Goal: Information Seeking & Learning: Compare options

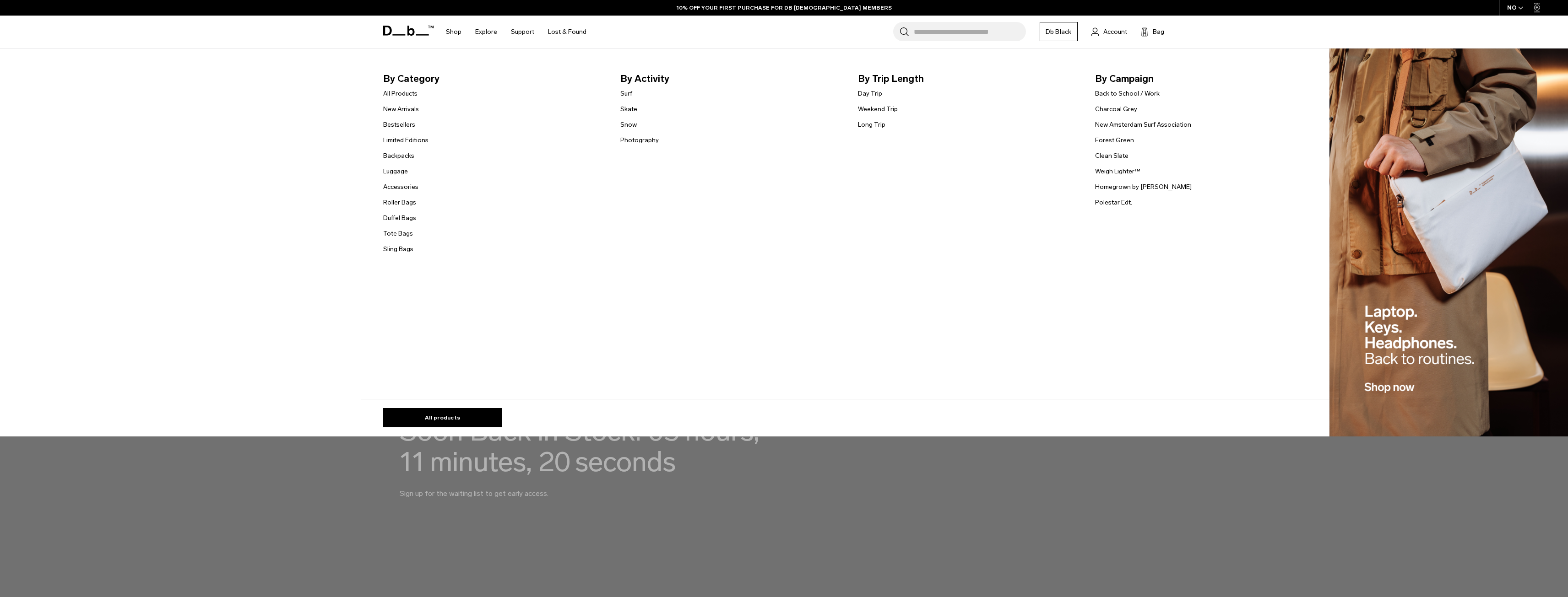
click at [401, 171] on link "Luggage" at bounding box center [395, 171] width 25 height 10
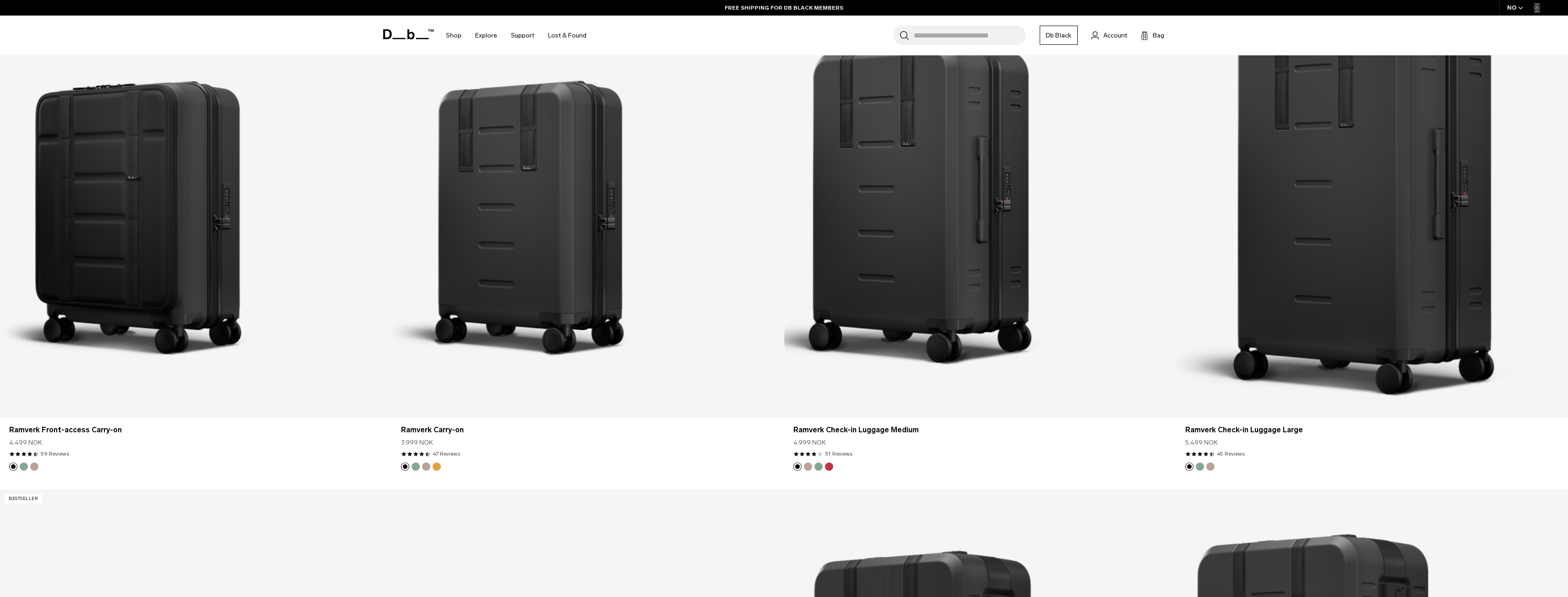
scroll to position [1465, 0]
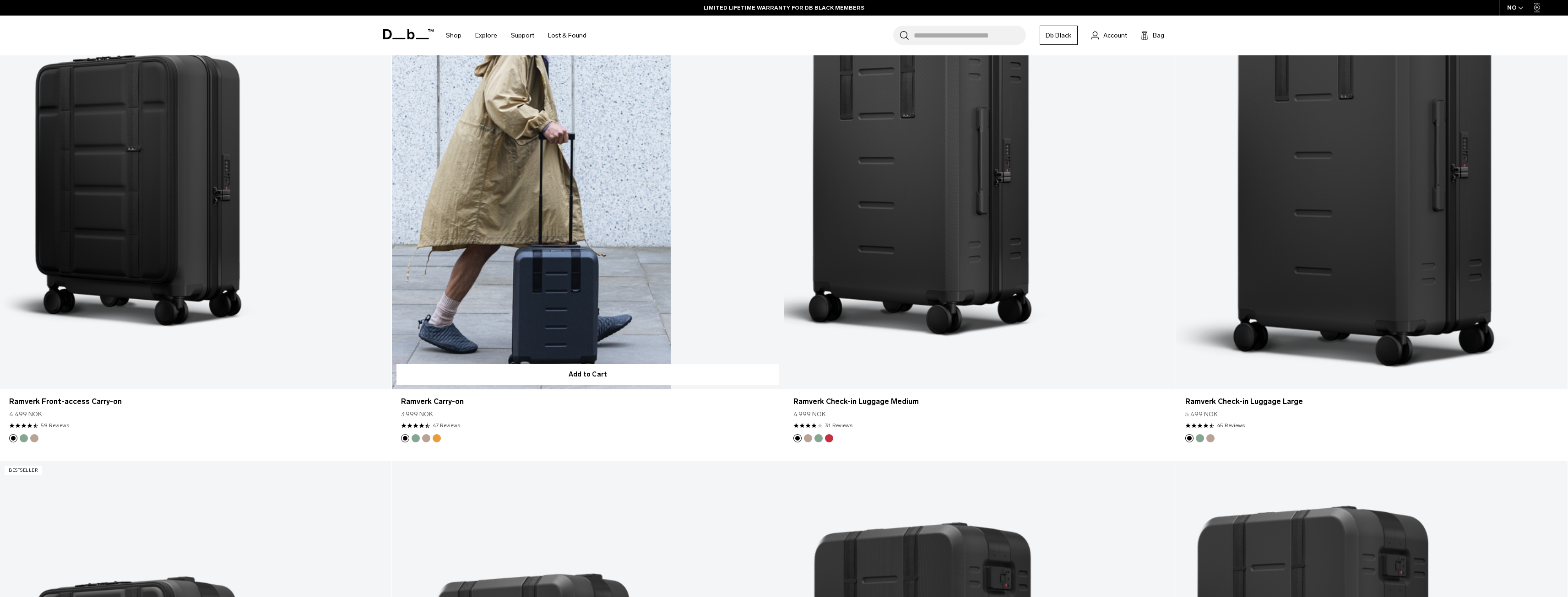
click at [532, 185] on link "Ramverk Carry-on" at bounding box center [588, 171] width 391 height 434
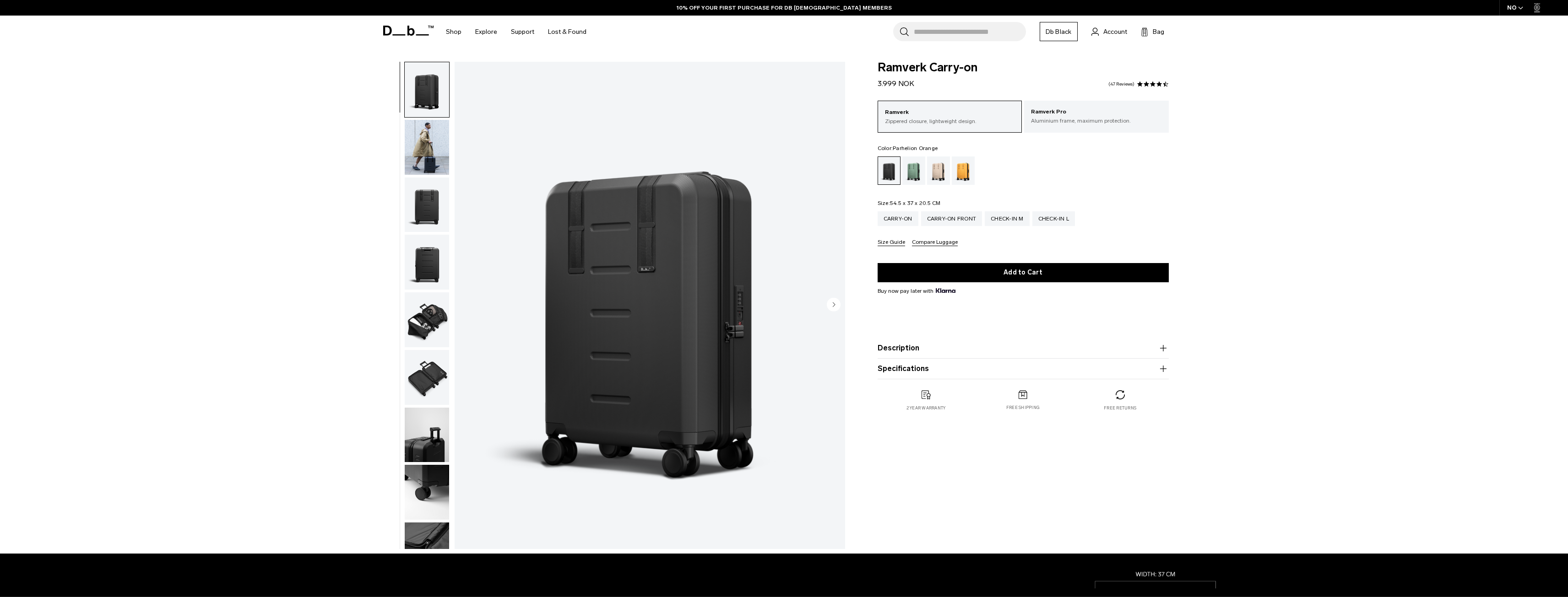
click at [956, 171] on div "Parhelion Orange" at bounding box center [964, 170] width 23 height 28
click at [948, 223] on div "Carry-on Front" at bounding box center [951, 218] width 61 height 14
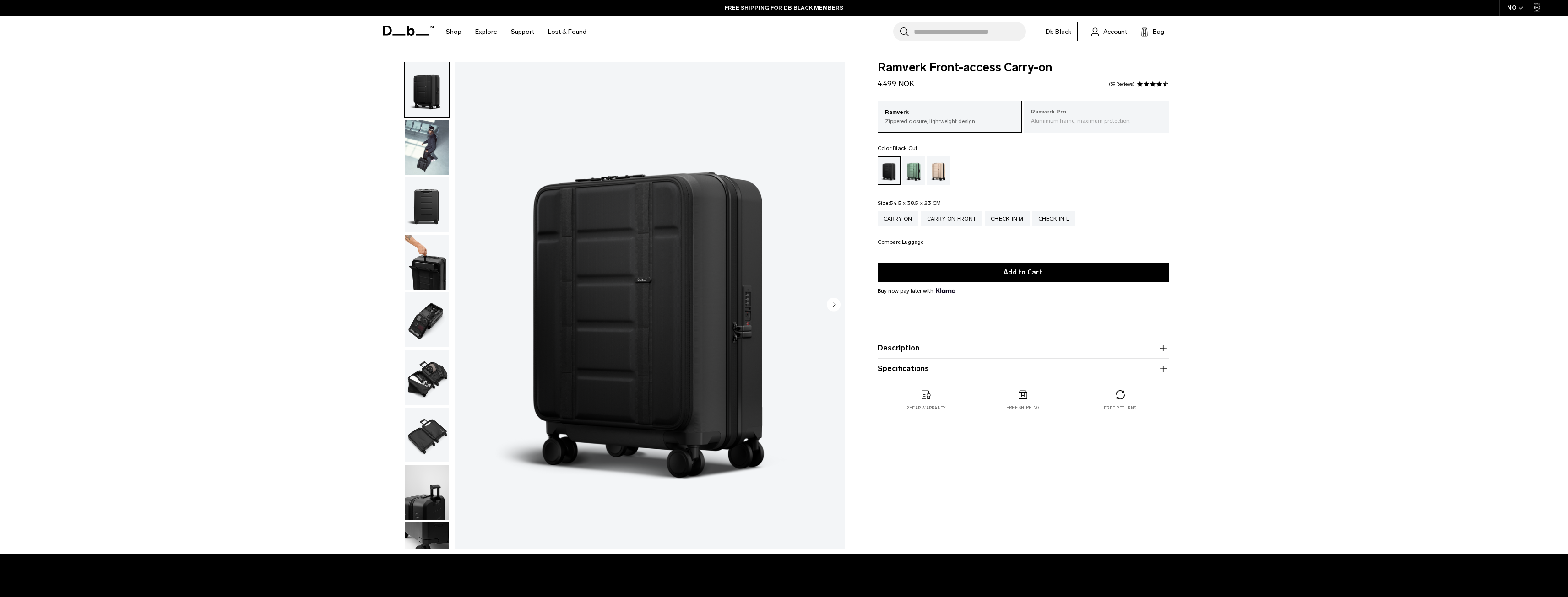
click at [1058, 116] on p "Ramverk Pro" at bounding box center [1097, 112] width 131 height 9
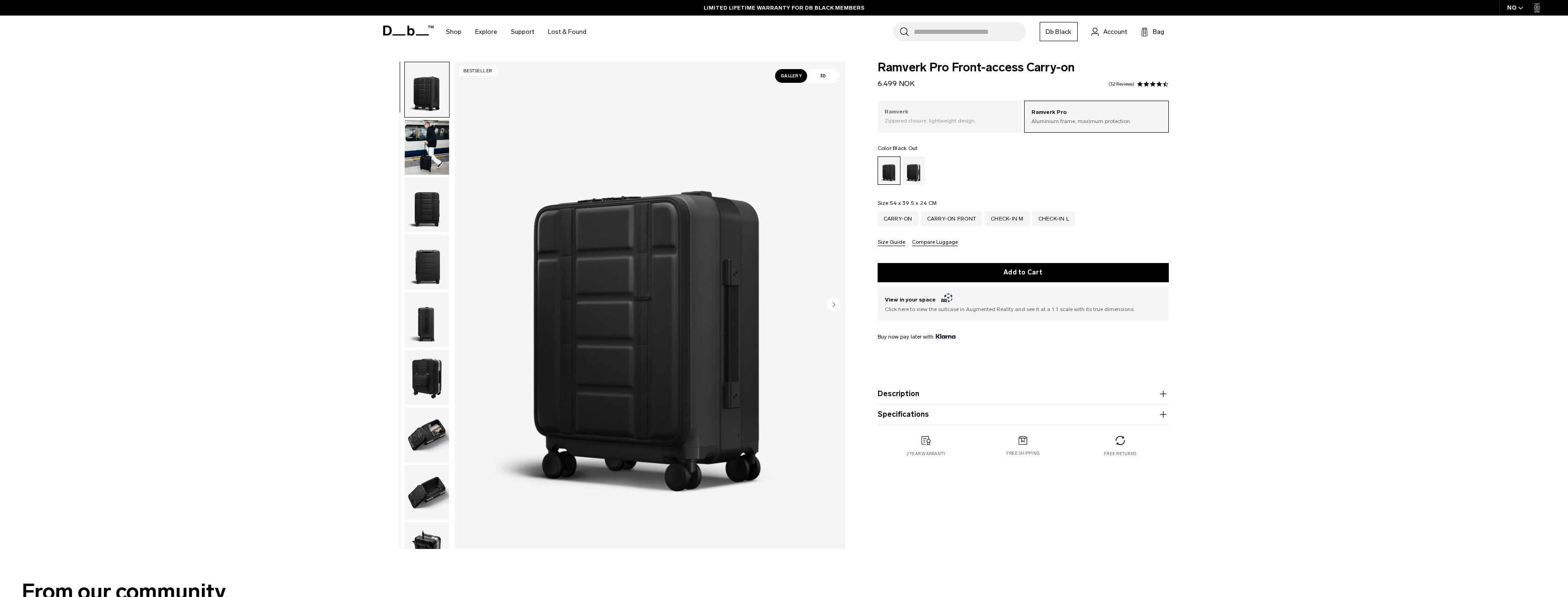
click at [942, 112] on p "Ramverk" at bounding box center [950, 112] width 131 height 9
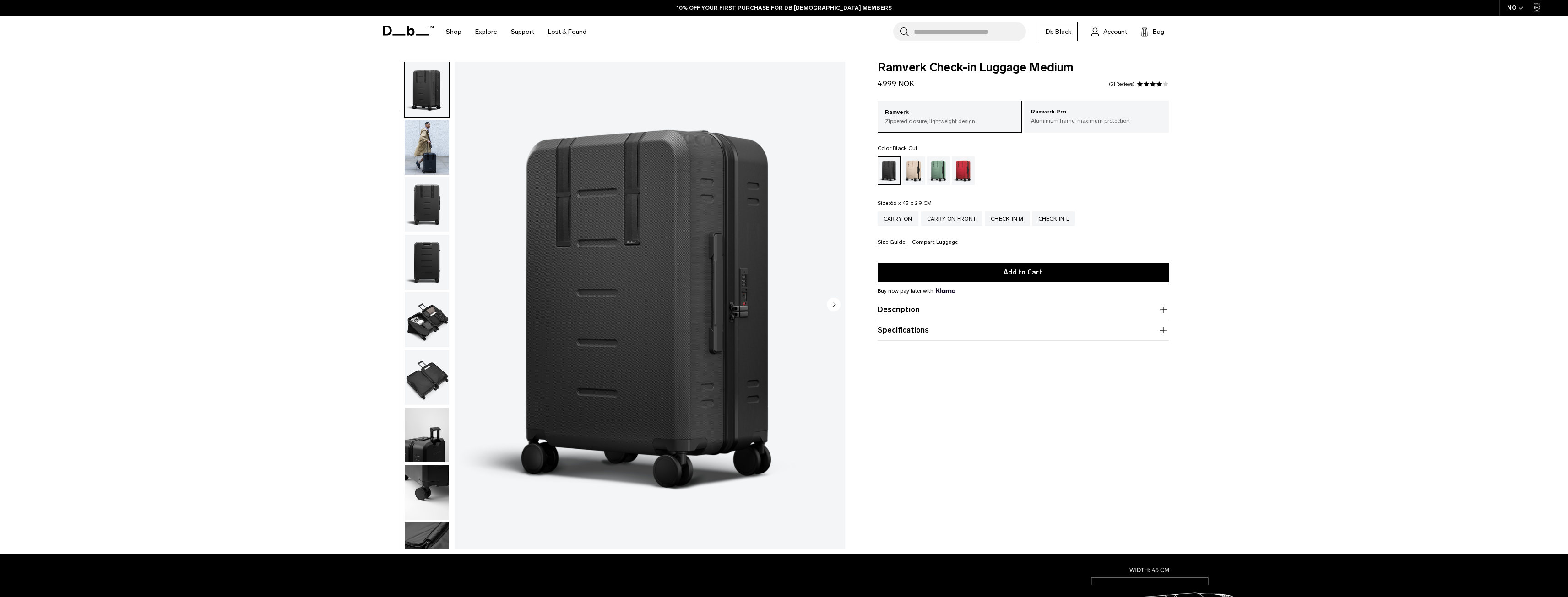
click at [425, 149] on img "button" at bounding box center [426, 147] width 44 height 55
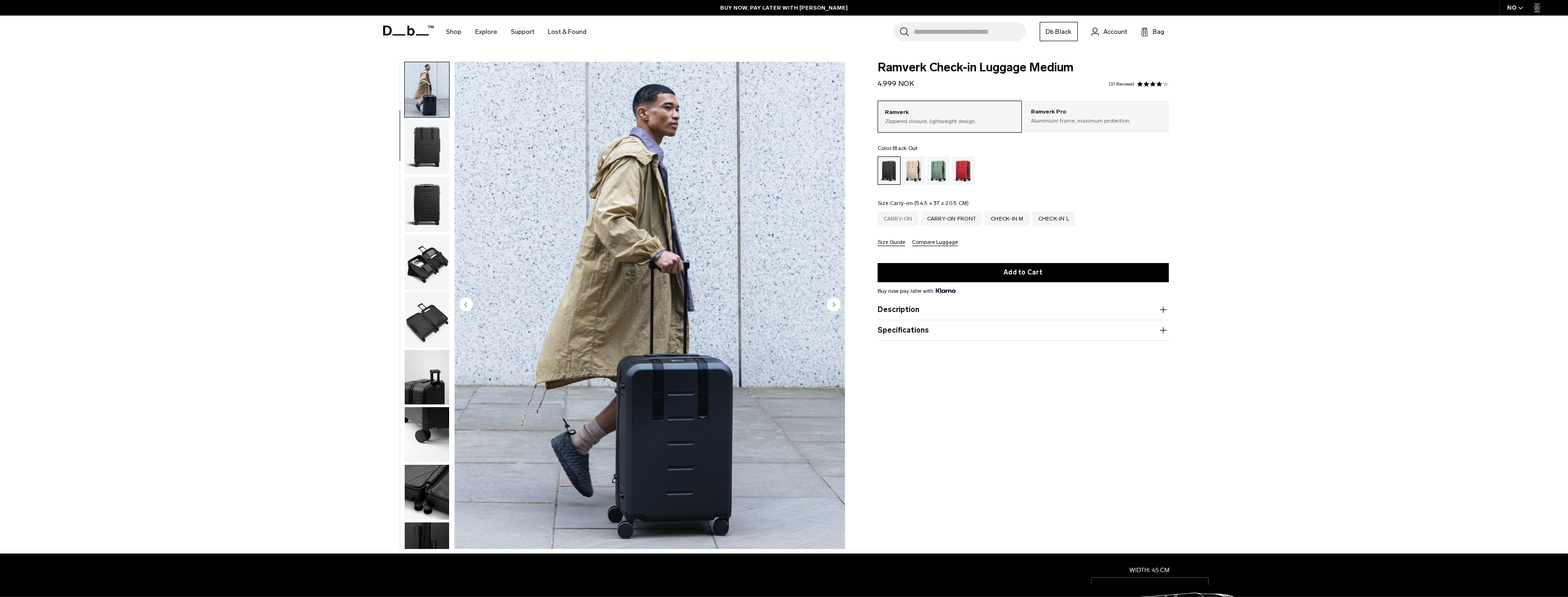
click at [902, 221] on div "Carry-on" at bounding box center [898, 218] width 41 height 14
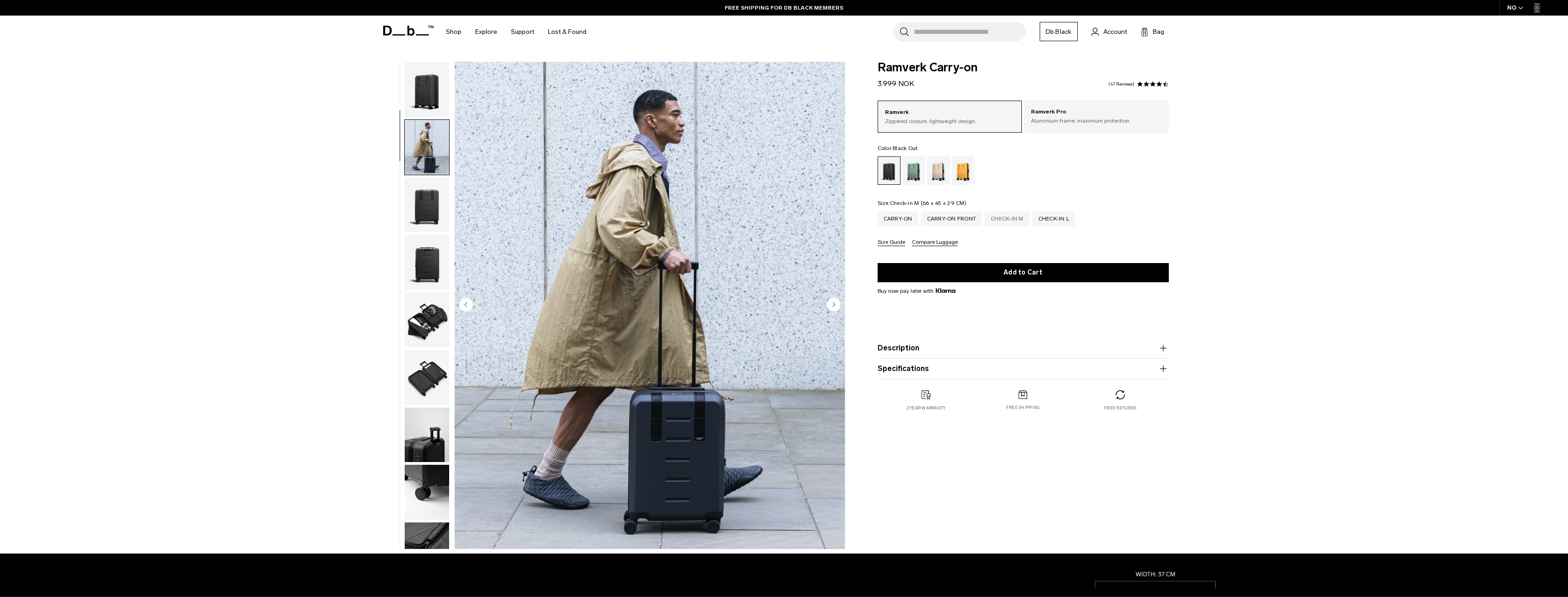
click at [1010, 224] on div "Check-in M" at bounding box center [1007, 218] width 45 height 14
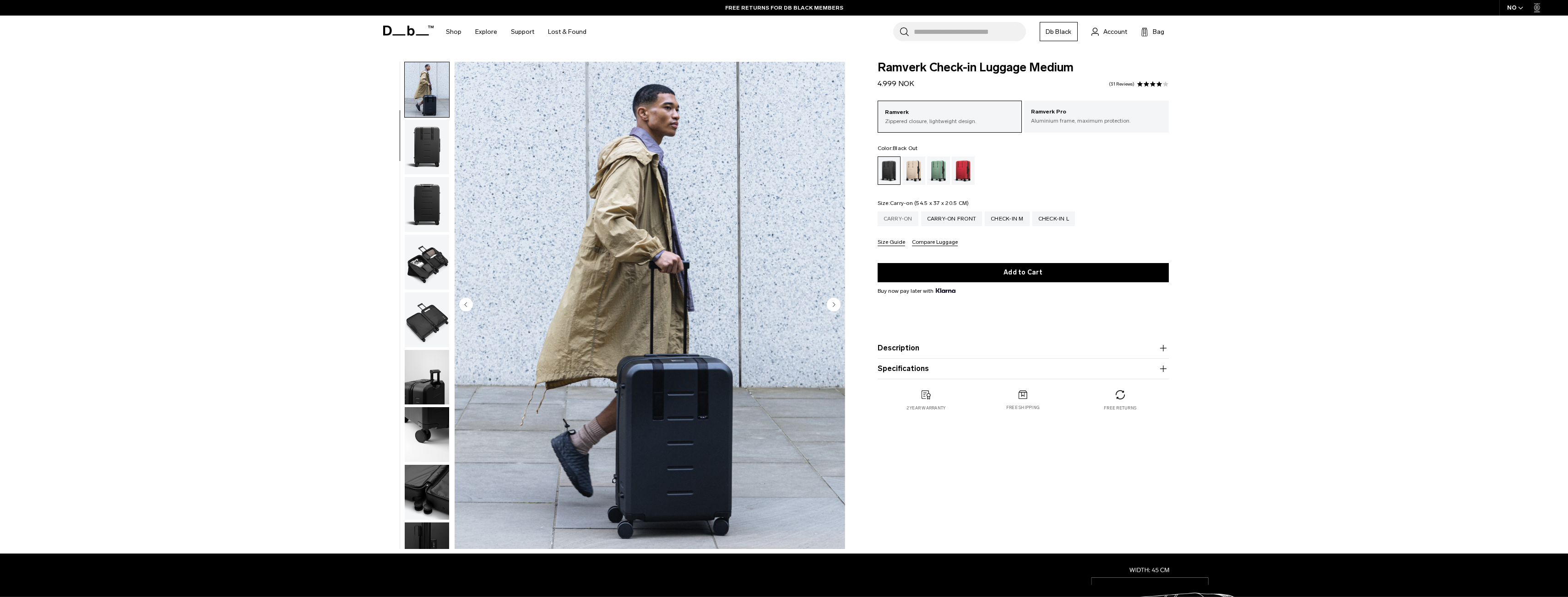
click at [897, 217] on div "Carry-on" at bounding box center [898, 218] width 41 height 14
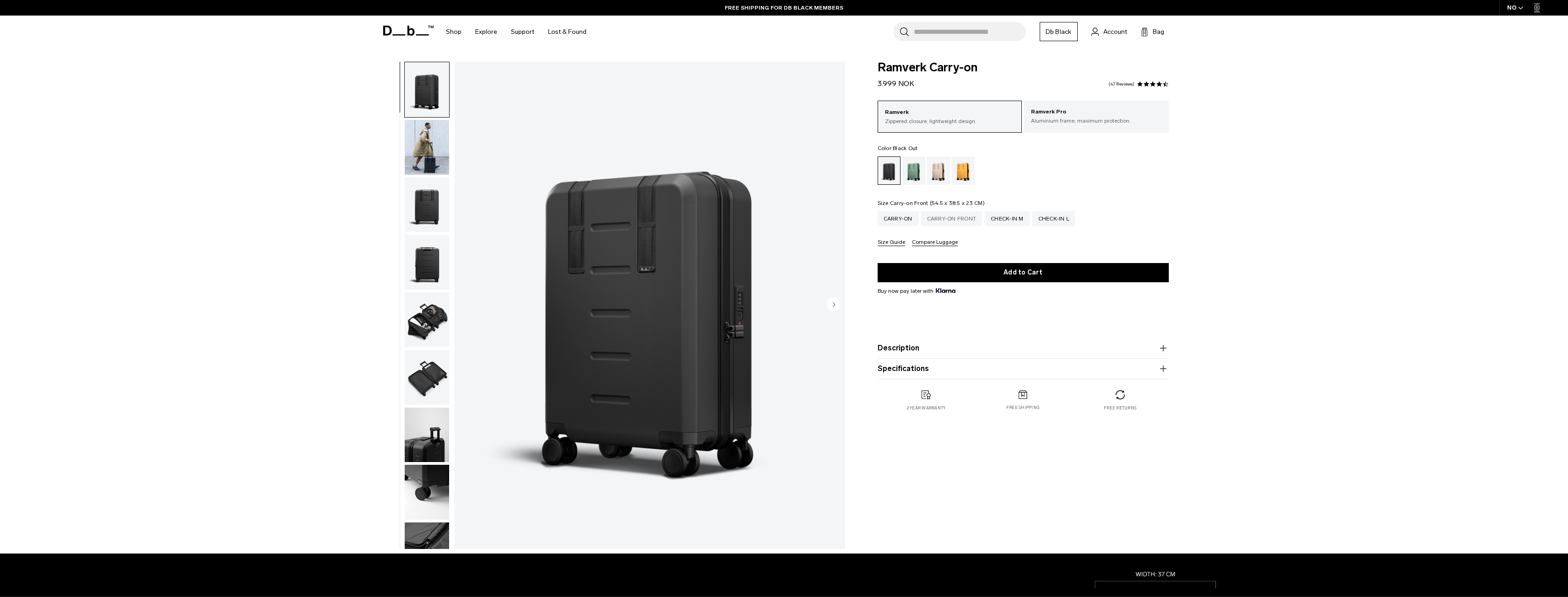
click at [943, 219] on div "Carry-on Front" at bounding box center [951, 218] width 61 height 14
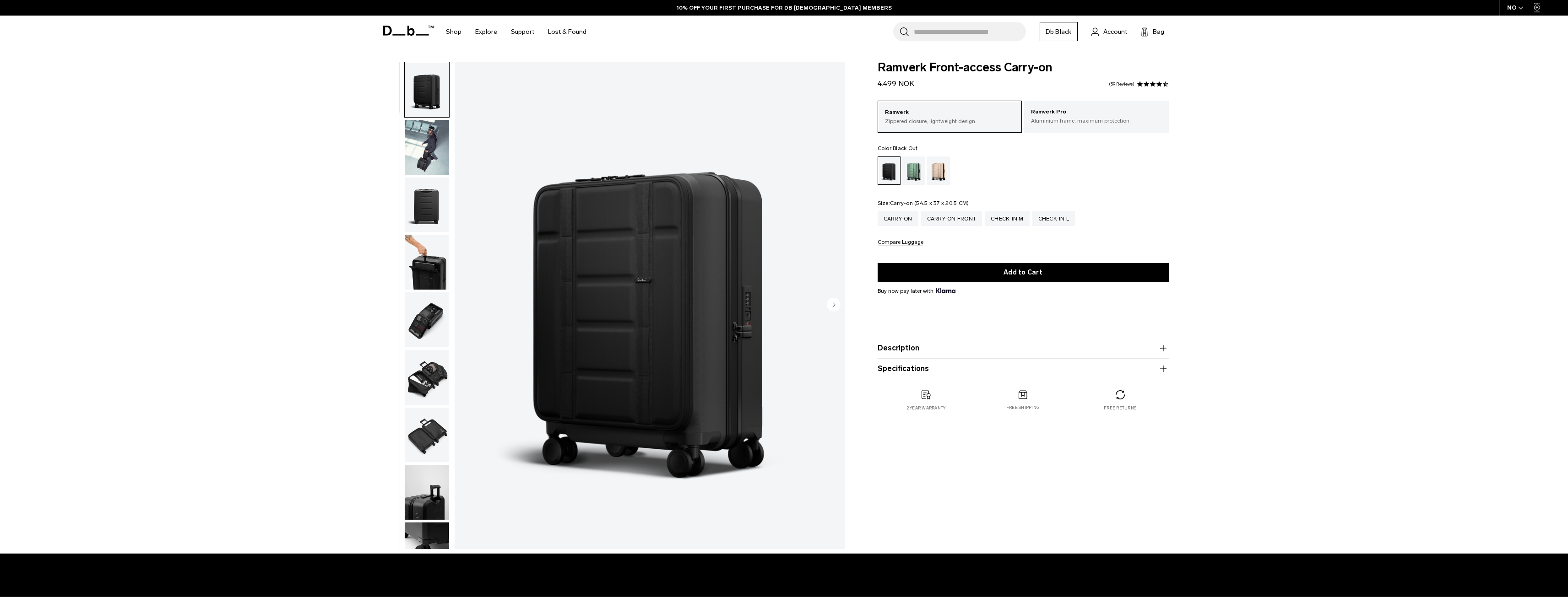
click at [904, 219] on div "Carry-on" at bounding box center [898, 218] width 41 height 14
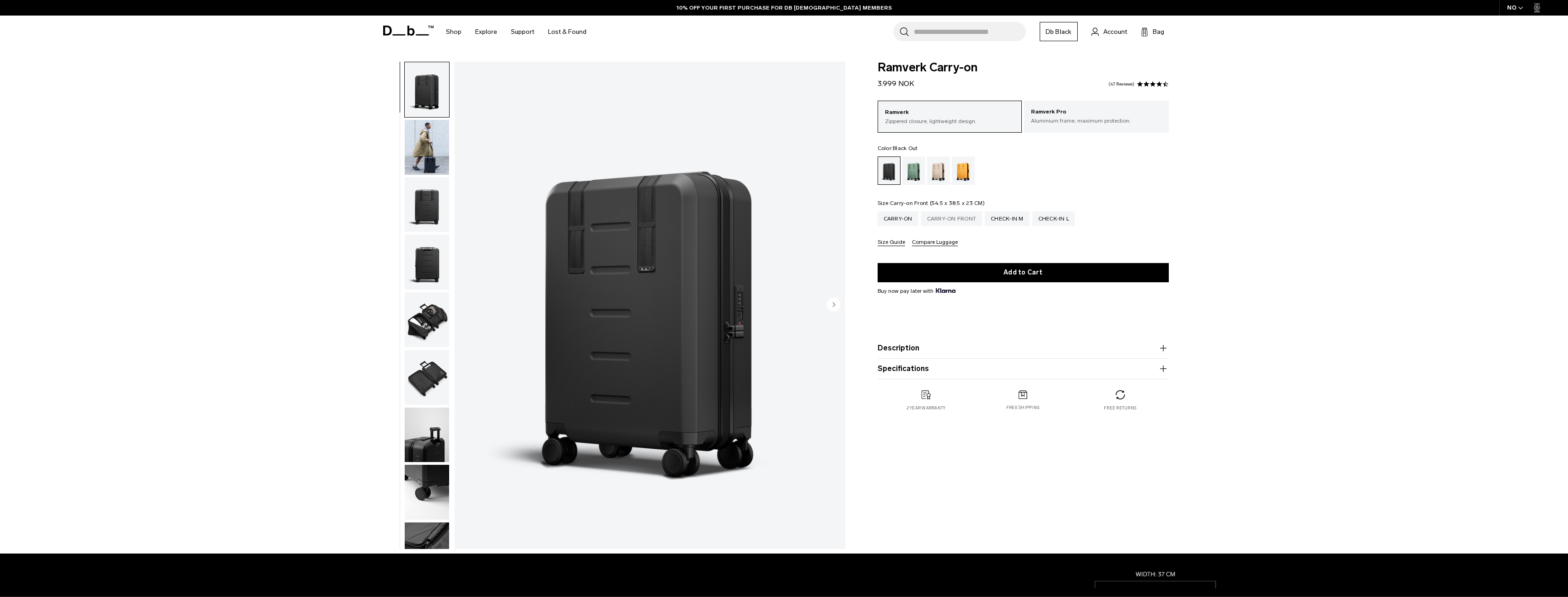
click at [953, 218] on div "Carry-on Front" at bounding box center [951, 218] width 61 height 14
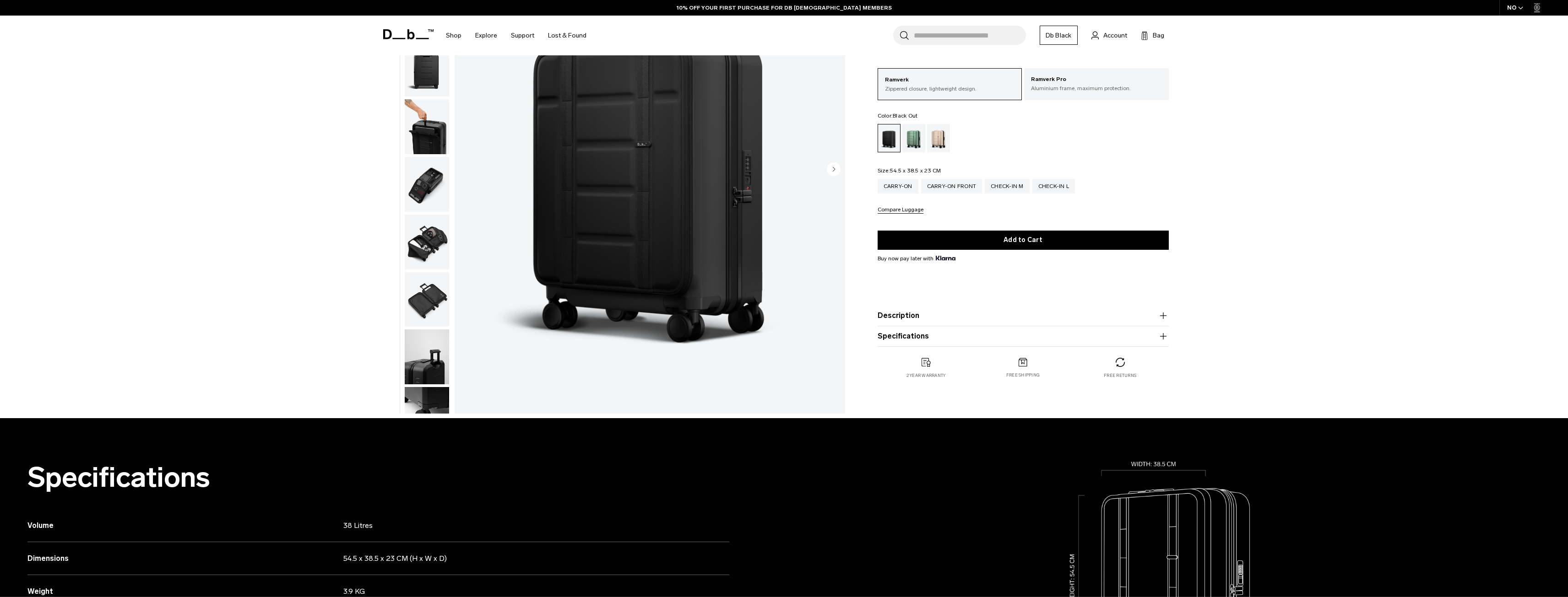
scroll to position [137, 0]
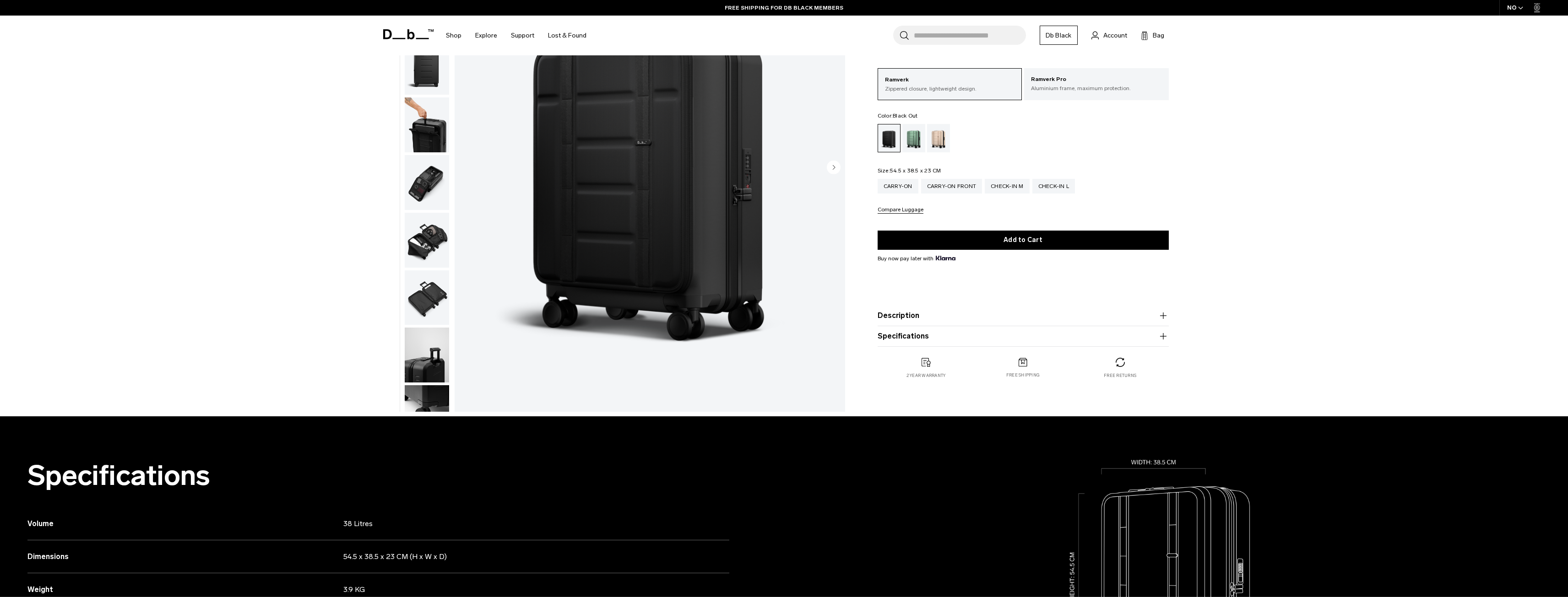
click at [440, 185] on img "button" at bounding box center [426, 182] width 44 height 55
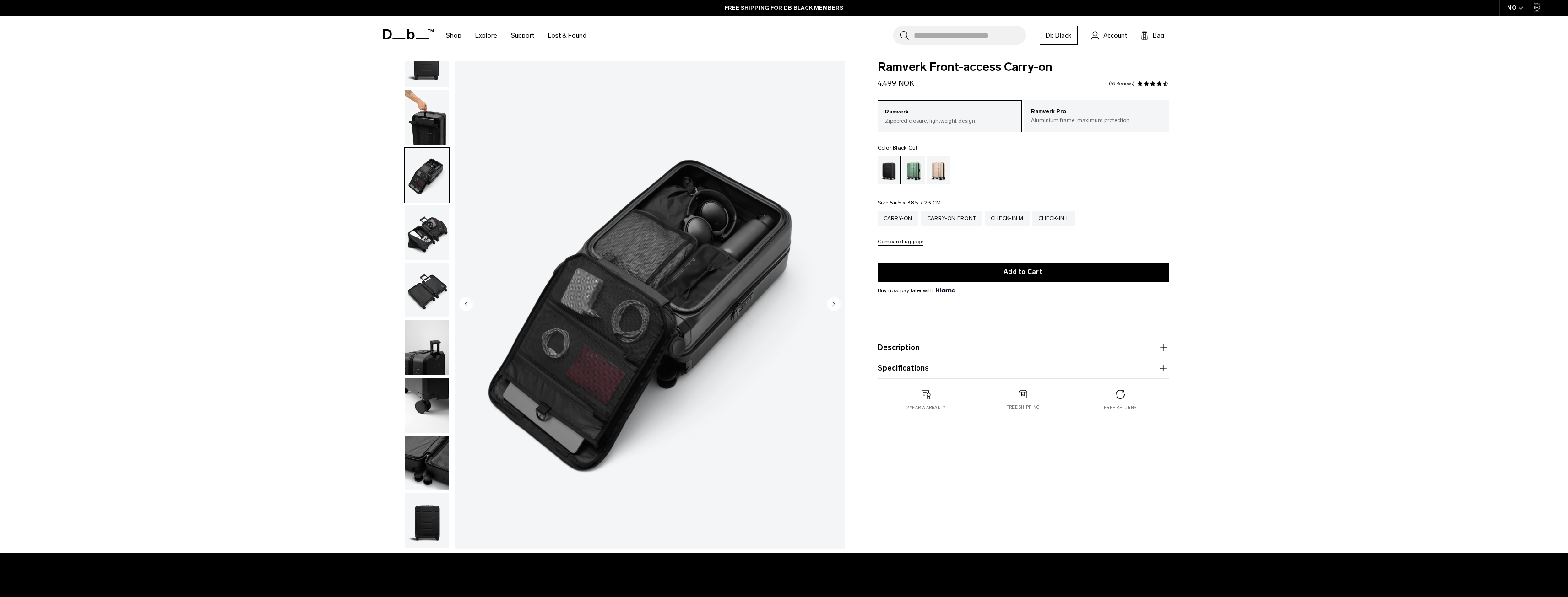
scroll to position [0, 0]
click at [1025, 350] on button "Description" at bounding box center [1023, 348] width 291 height 11
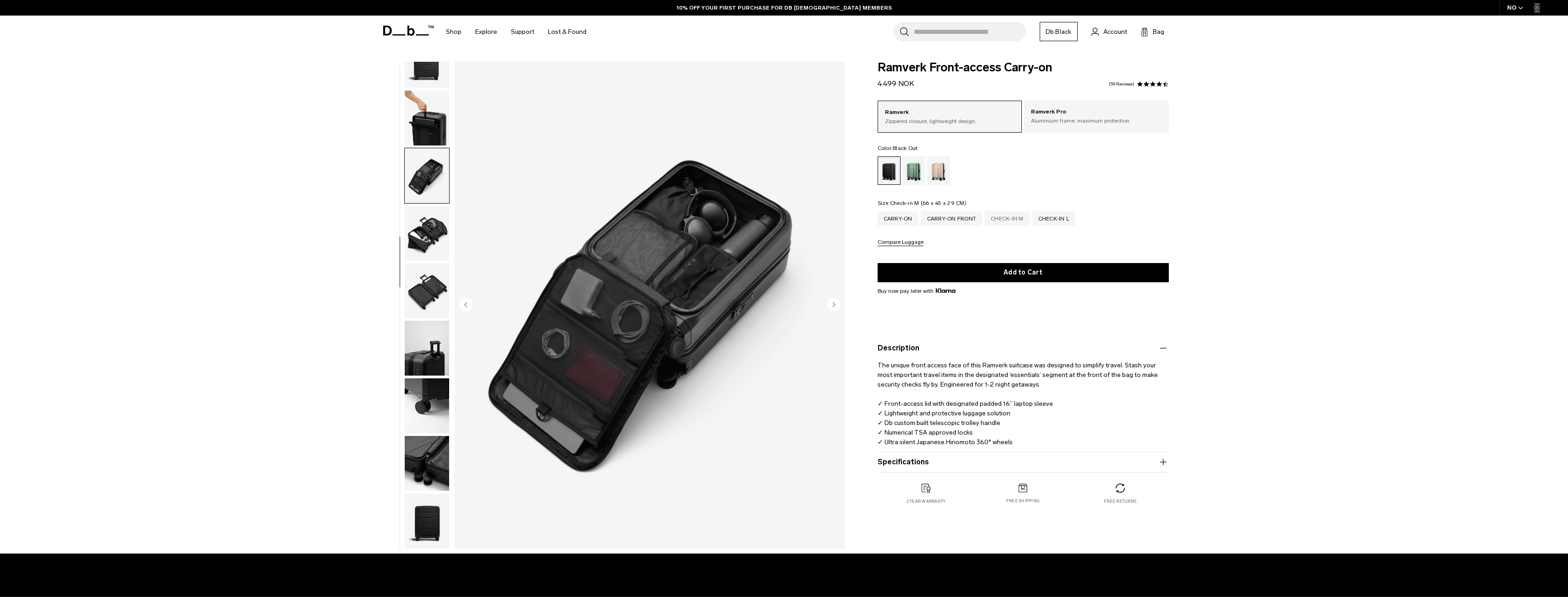
click at [992, 216] on div "Check-in M" at bounding box center [1007, 218] width 45 height 14
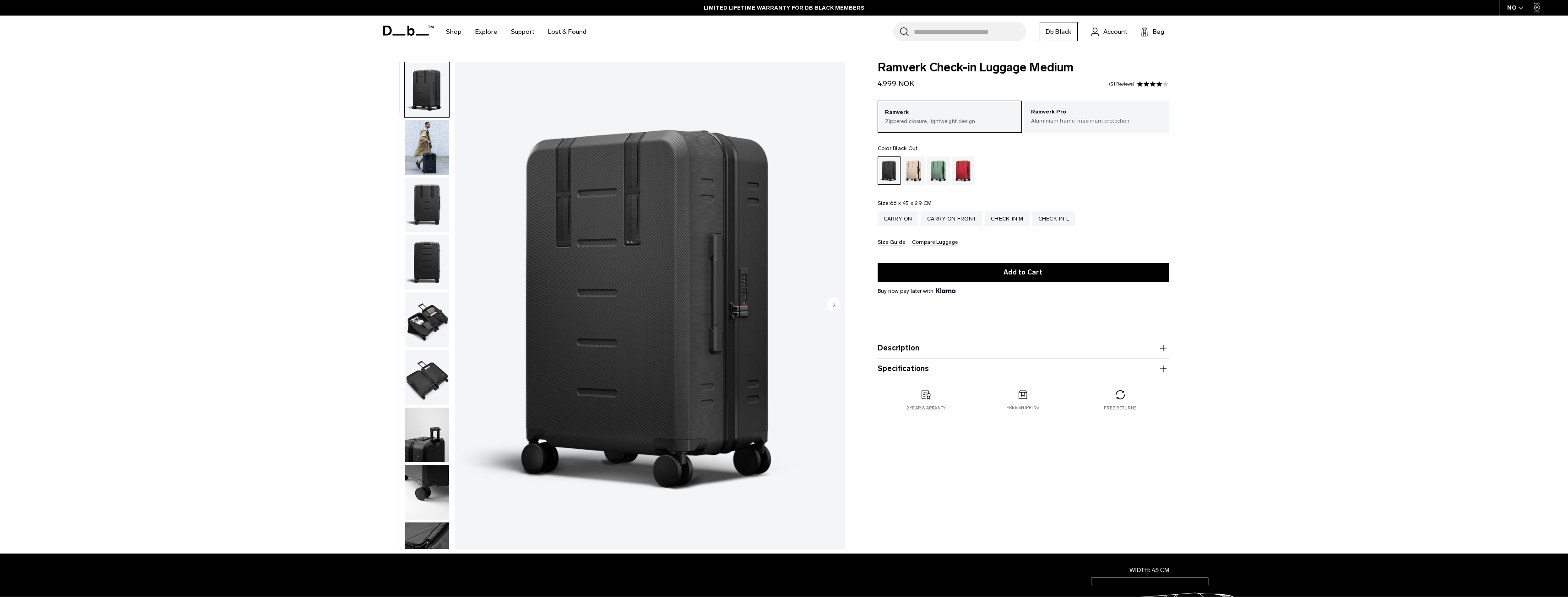
click at [417, 159] on img "button" at bounding box center [426, 147] width 44 height 55
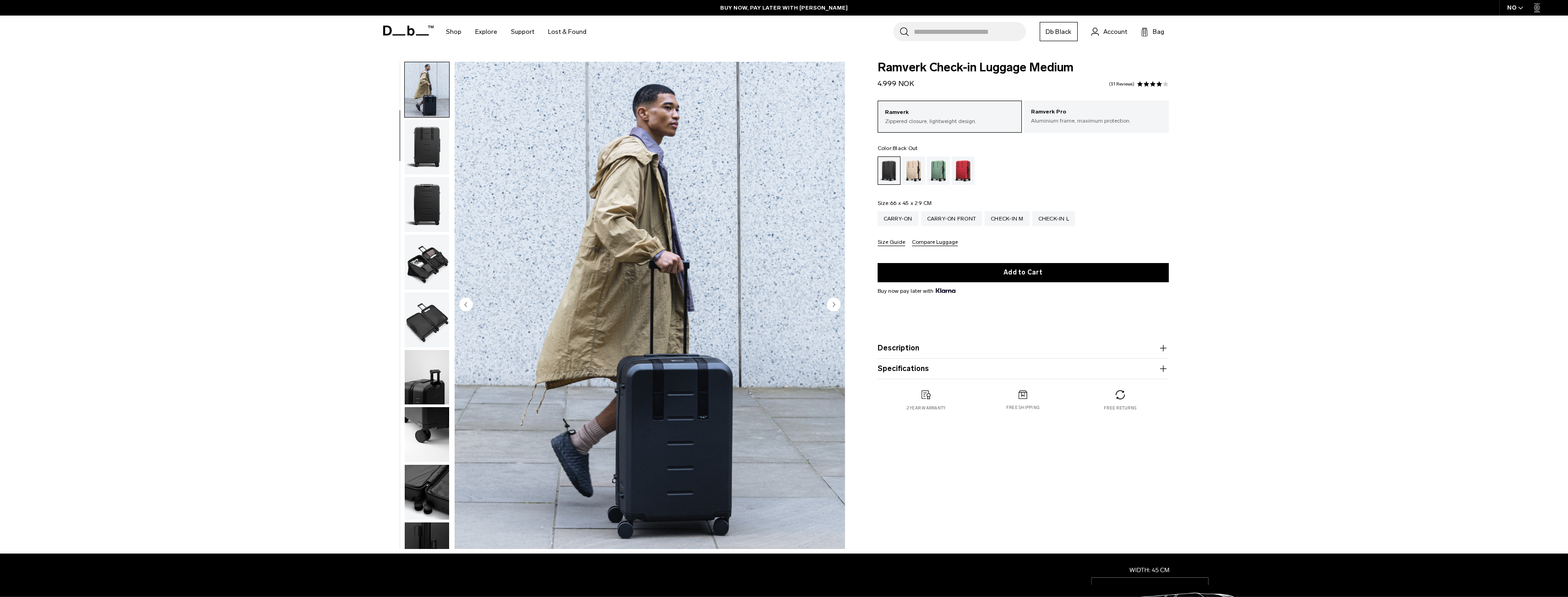
click at [423, 264] on img "button" at bounding box center [426, 262] width 44 height 55
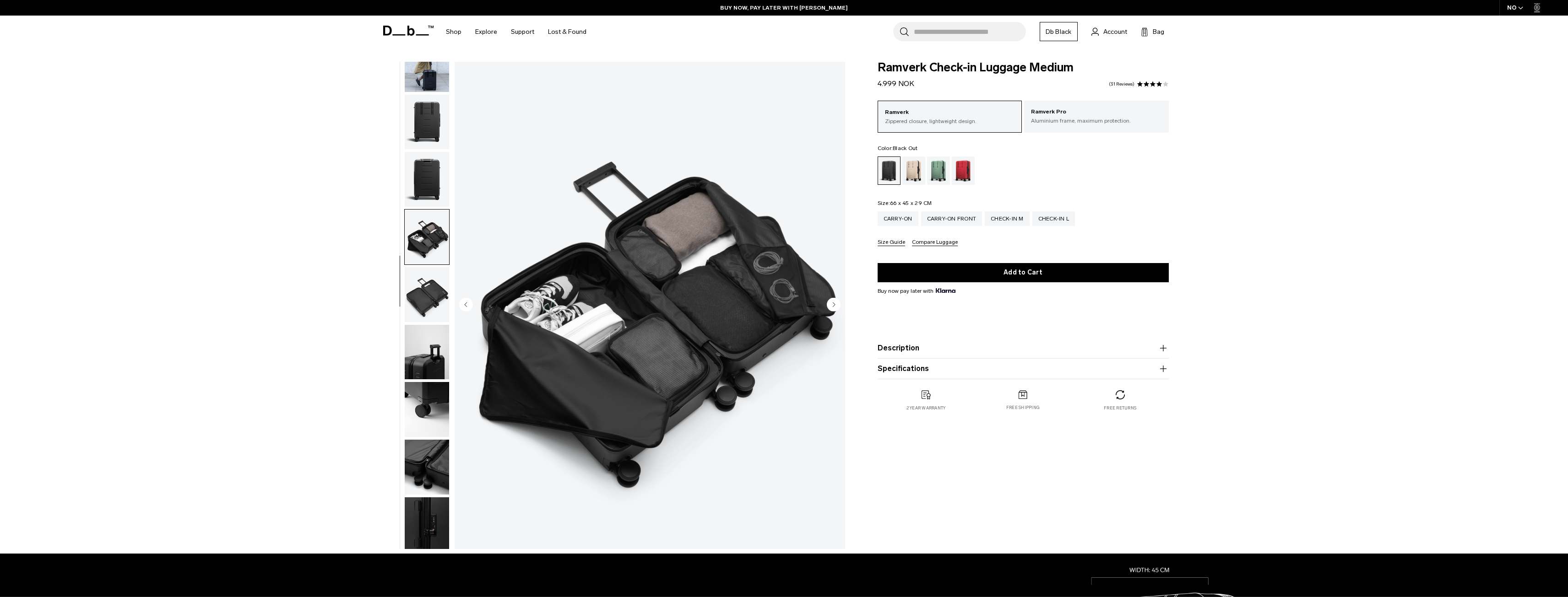
scroll to position [87, 0]
click at [946, 376] on product-accordion "Specifications Volume 70 Litres Dimensions 66 x 45 x 29 CM (H x W x D) Weight 4…" at bounding box center [1023, 369] width 291 height 21
click at [946, 375] on button "Specifications" at bounding box center [1023, 369] width 291 height 11
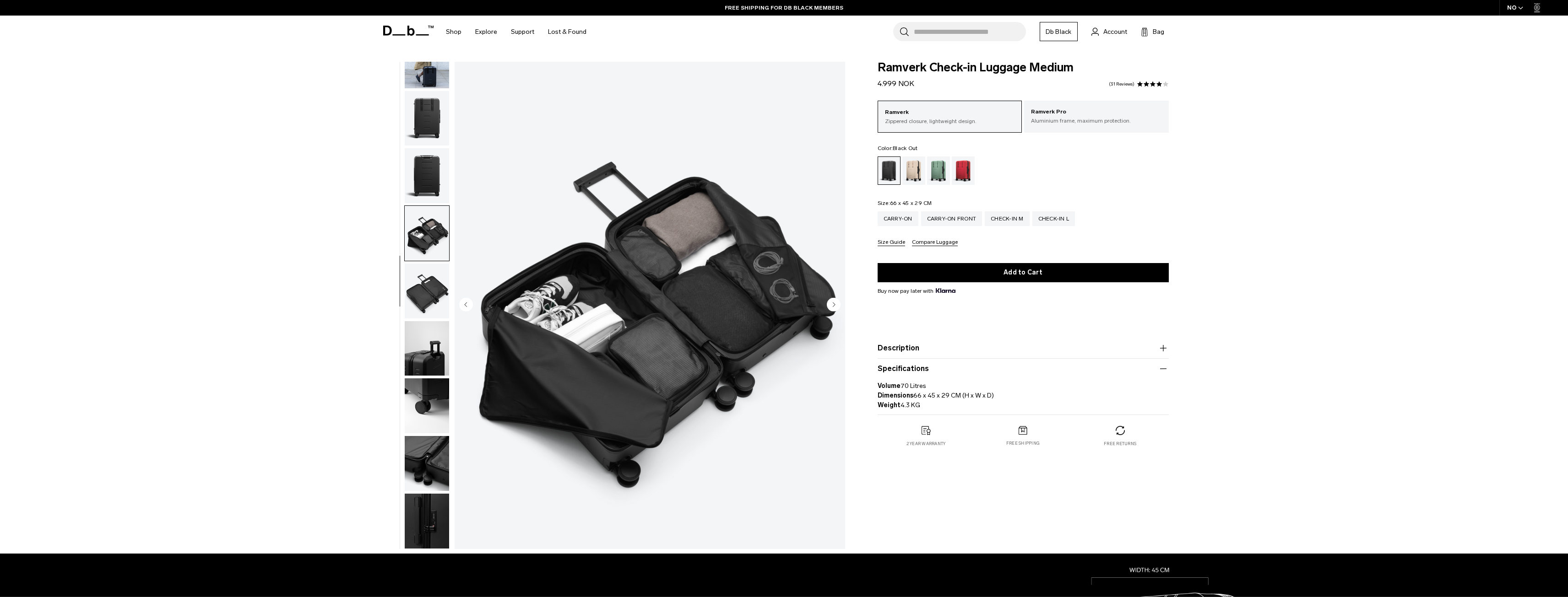
click at [435, 346] on img "button" at bounding box center [426, 349] width 44 height 55
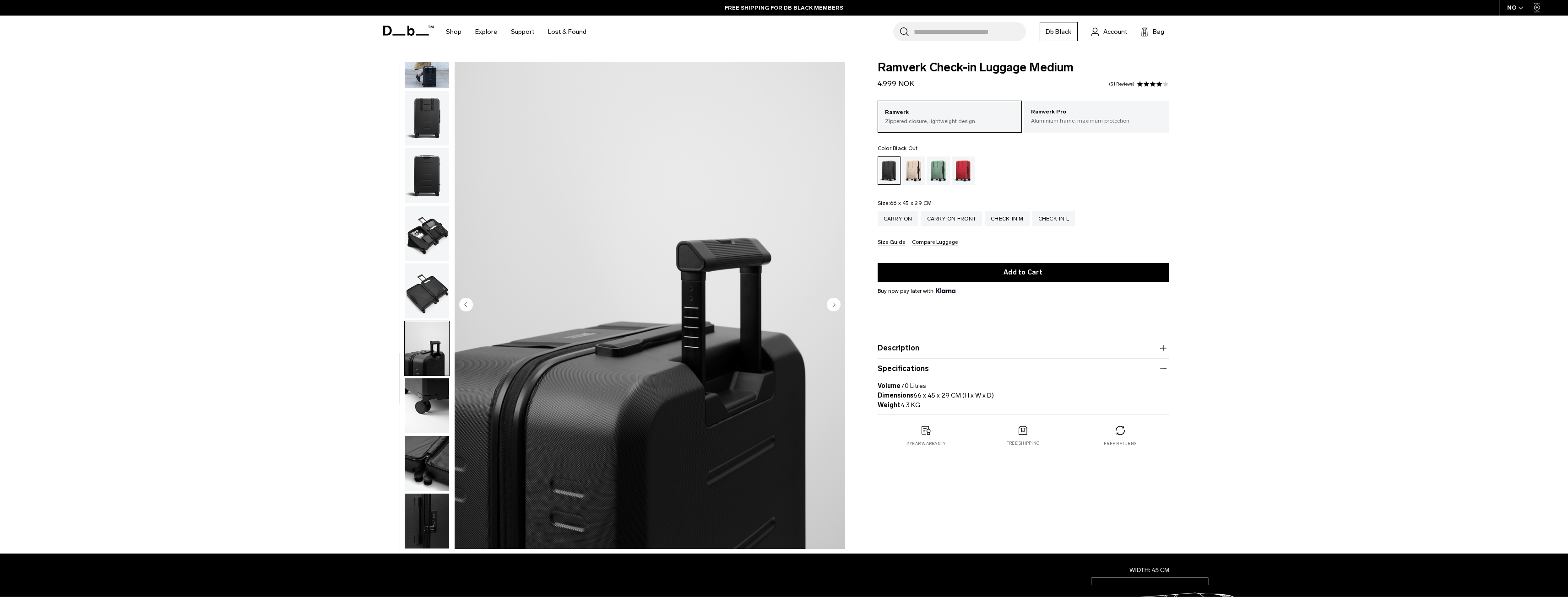
click at [428, 306] on img "button" at bounding box center [426, 291] width 44 height 55
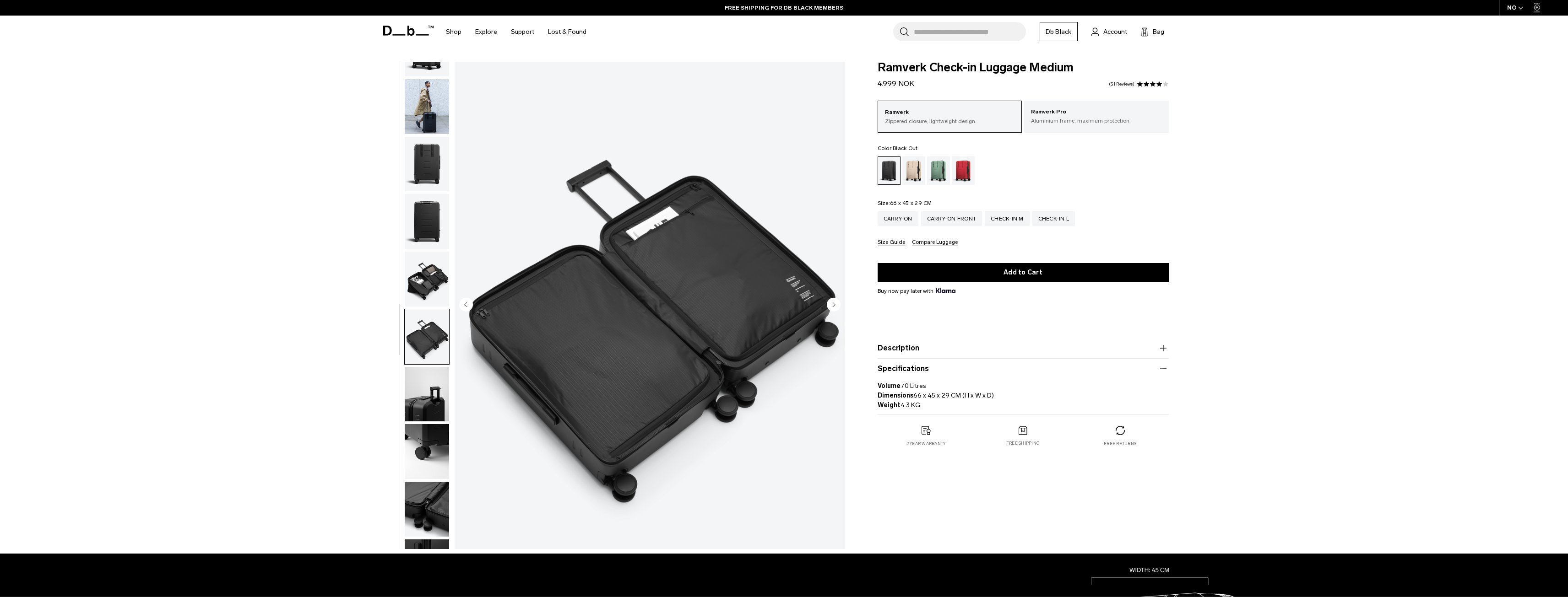
scroll to position [0, 0]
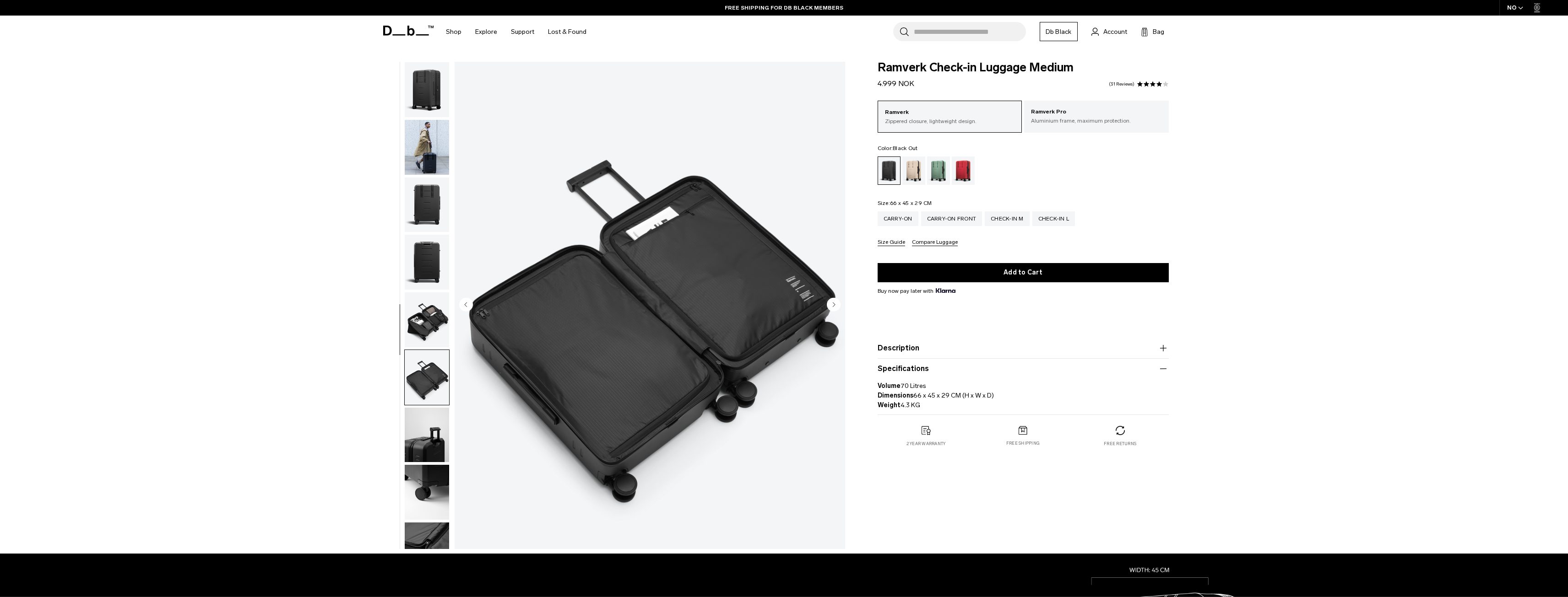
click at [424, 154] on img "button" at bounding box center [426, 147] width 44 height 55
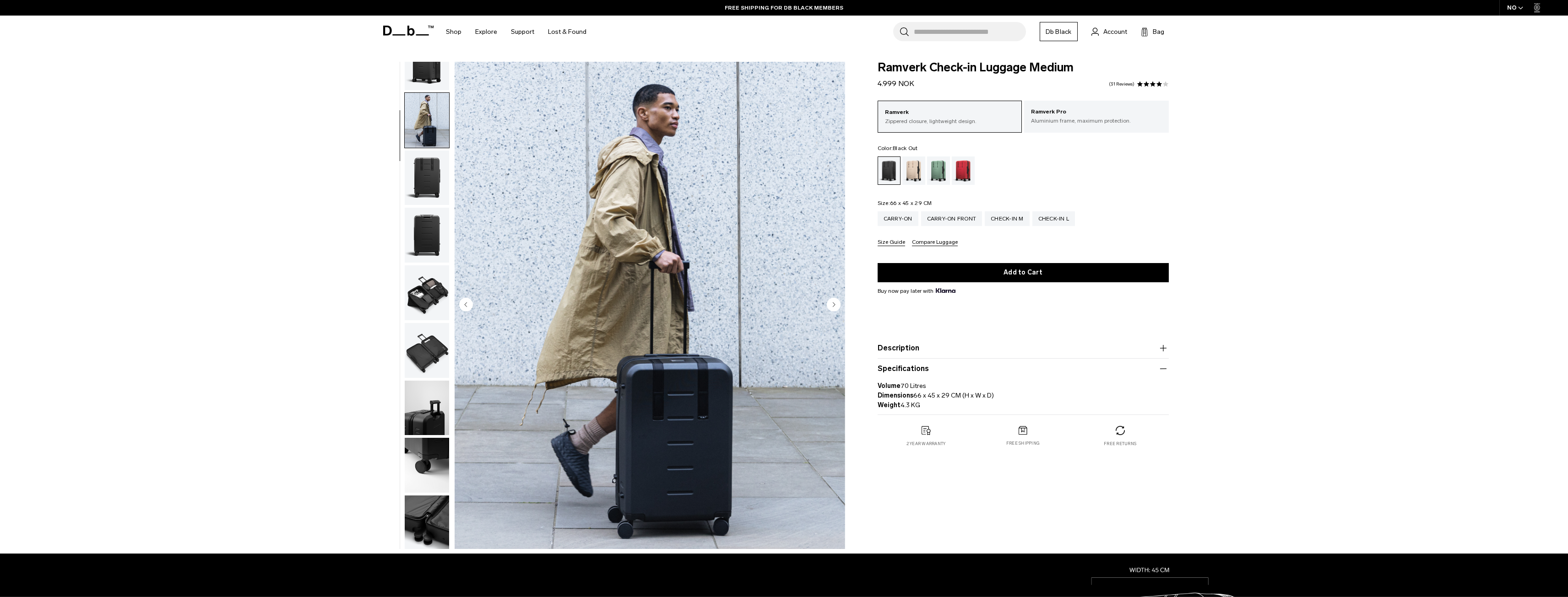
scroll to position [58, 0]
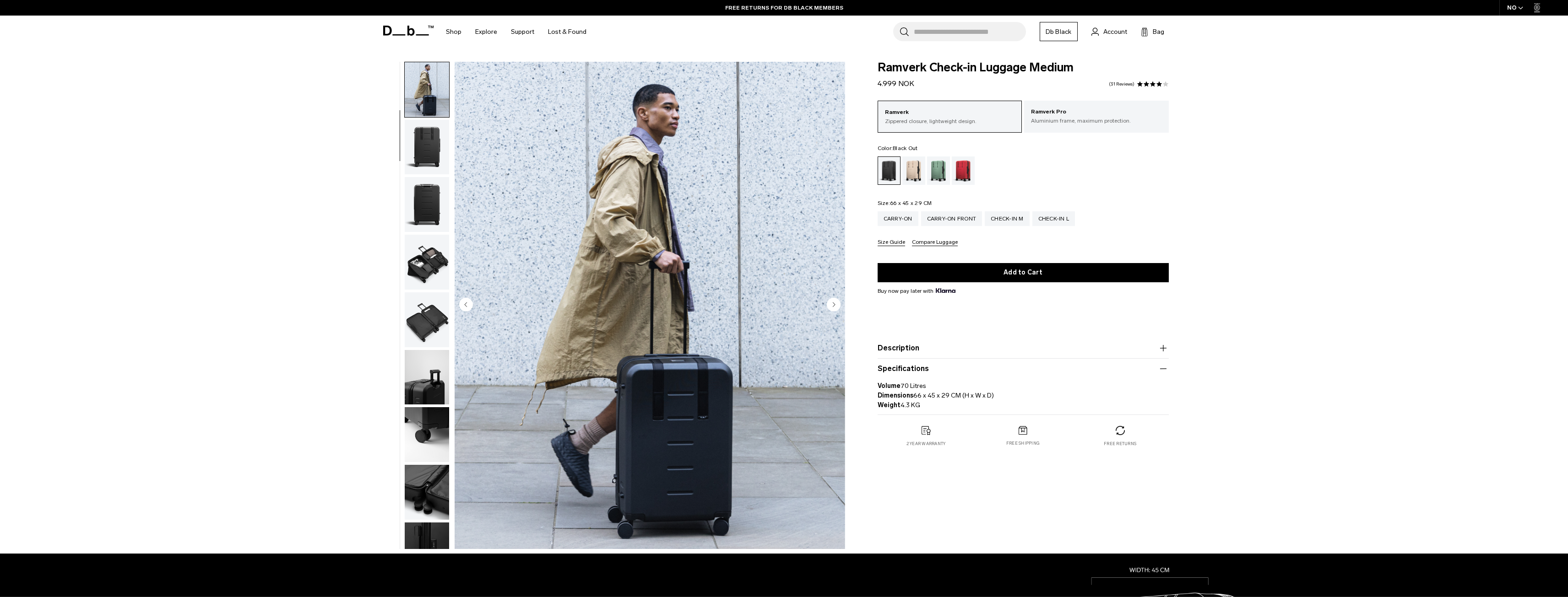
click at [429, 198] on img "button" at bounding box center [426, 205] width 44 height 55
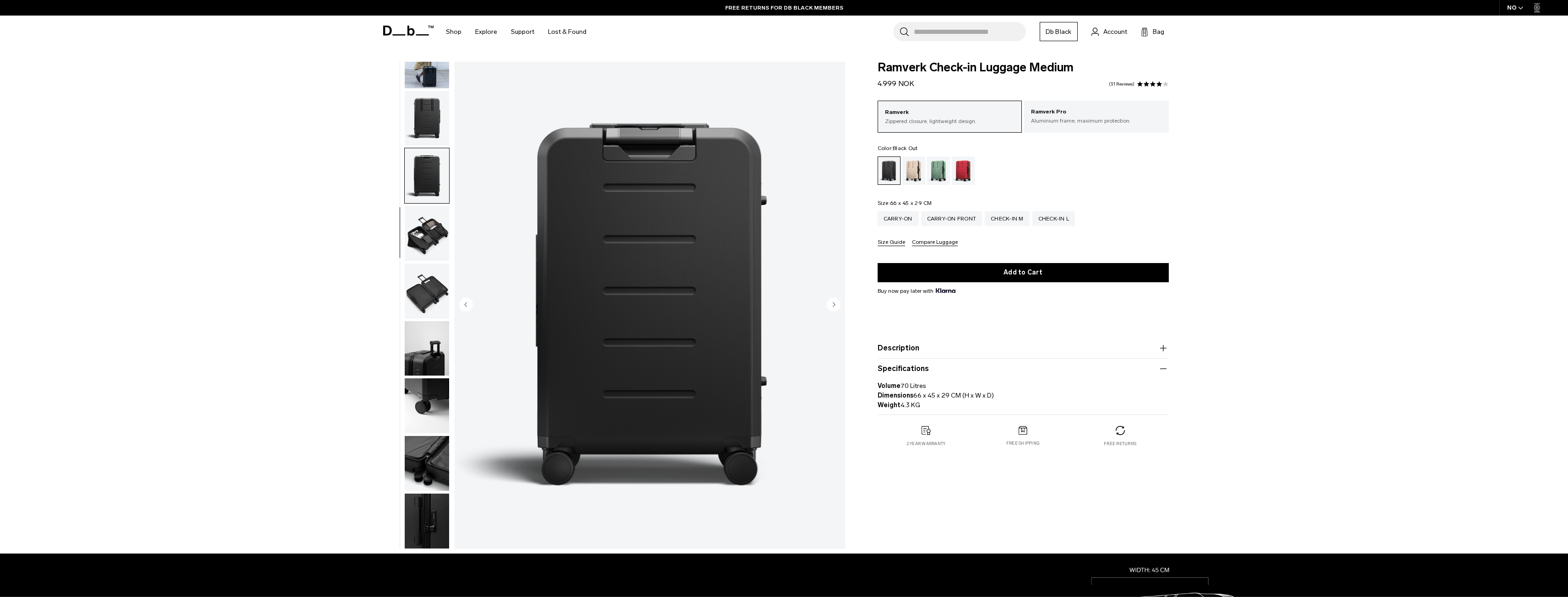
click at [431, 233] on img "button" at bounding box center [426, 233] width 44 height 55
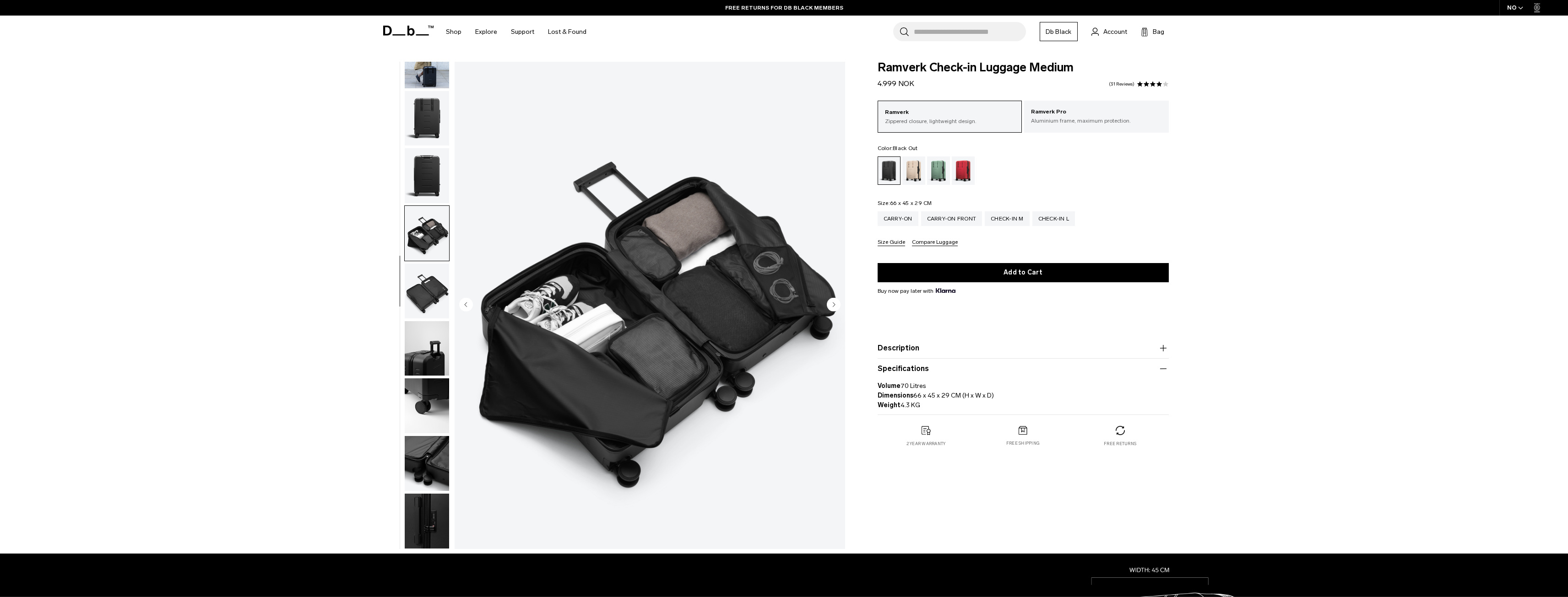
click at [429, 294] on img "button" at bounding box center [426, 291] width 44 height 55
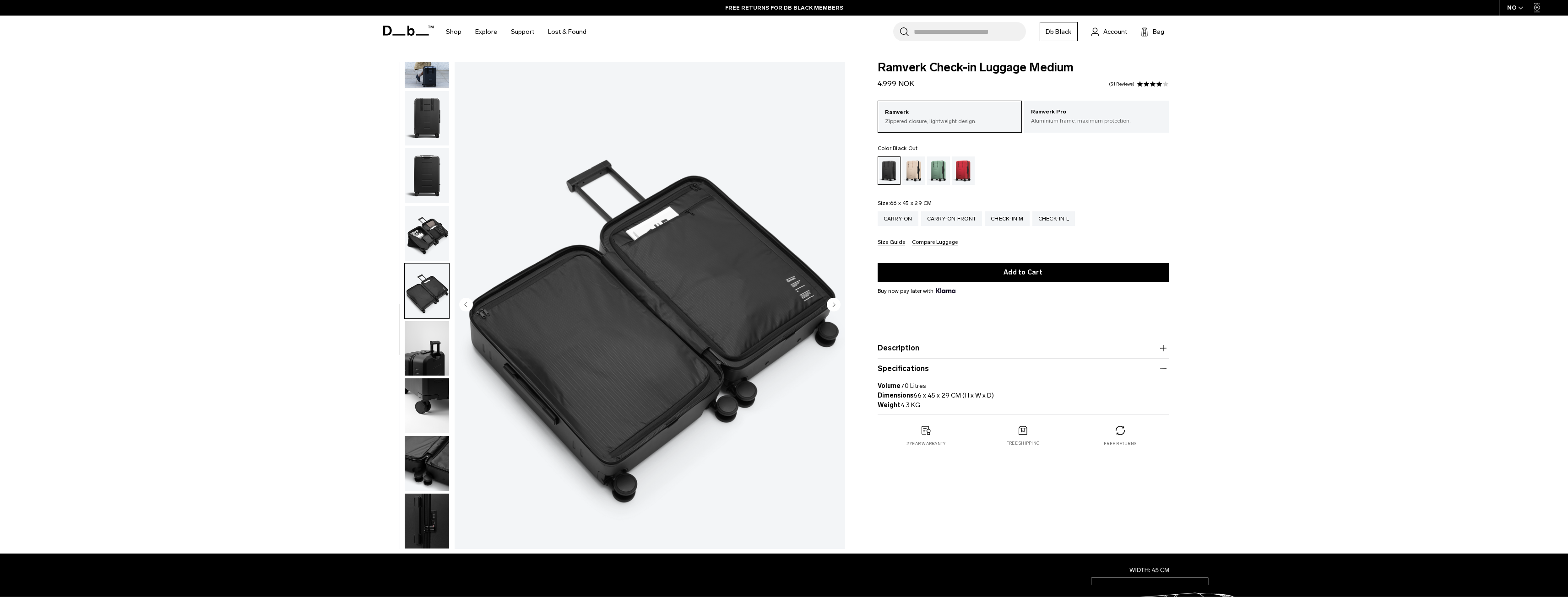
click at [444, 370] on img "button" at bounding box center [426, 349] width 44 height 55
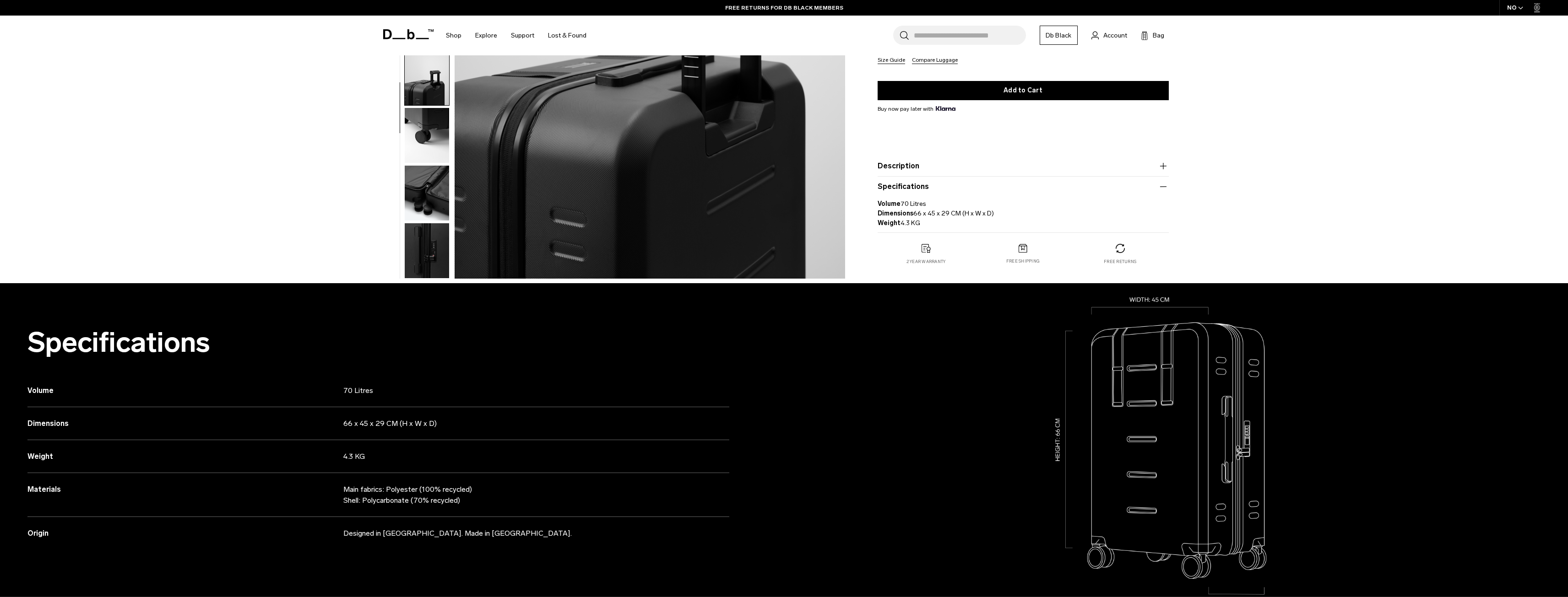
scroll to position [320, 0]
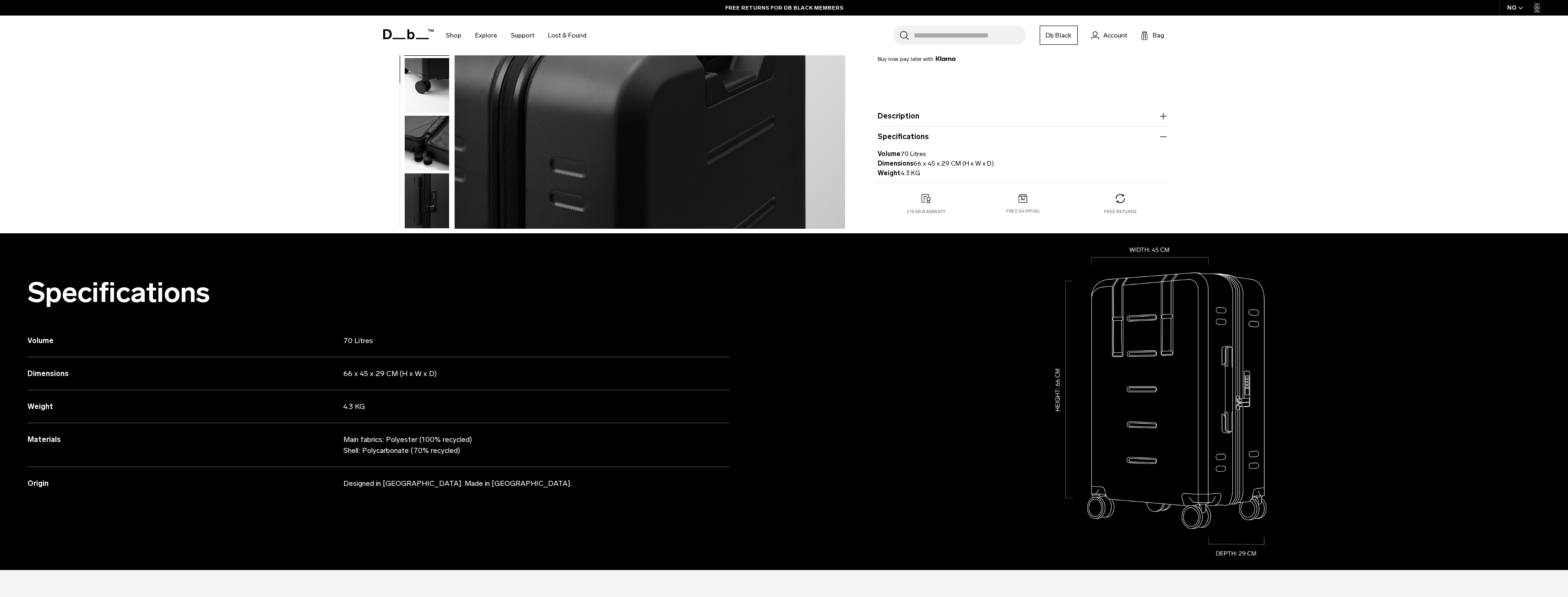
click at [431, 218] on img "button" at bounding box center [426, 201] width 44 height 55
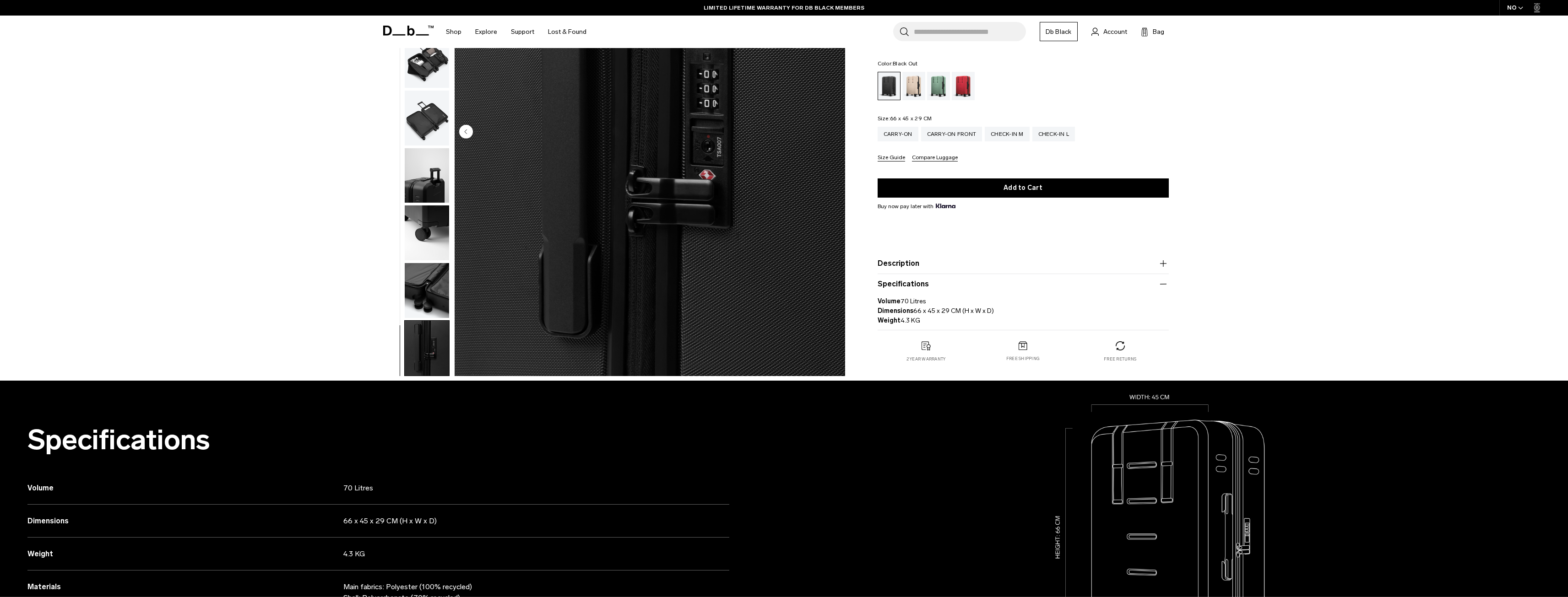
scroll to position [137, 0]
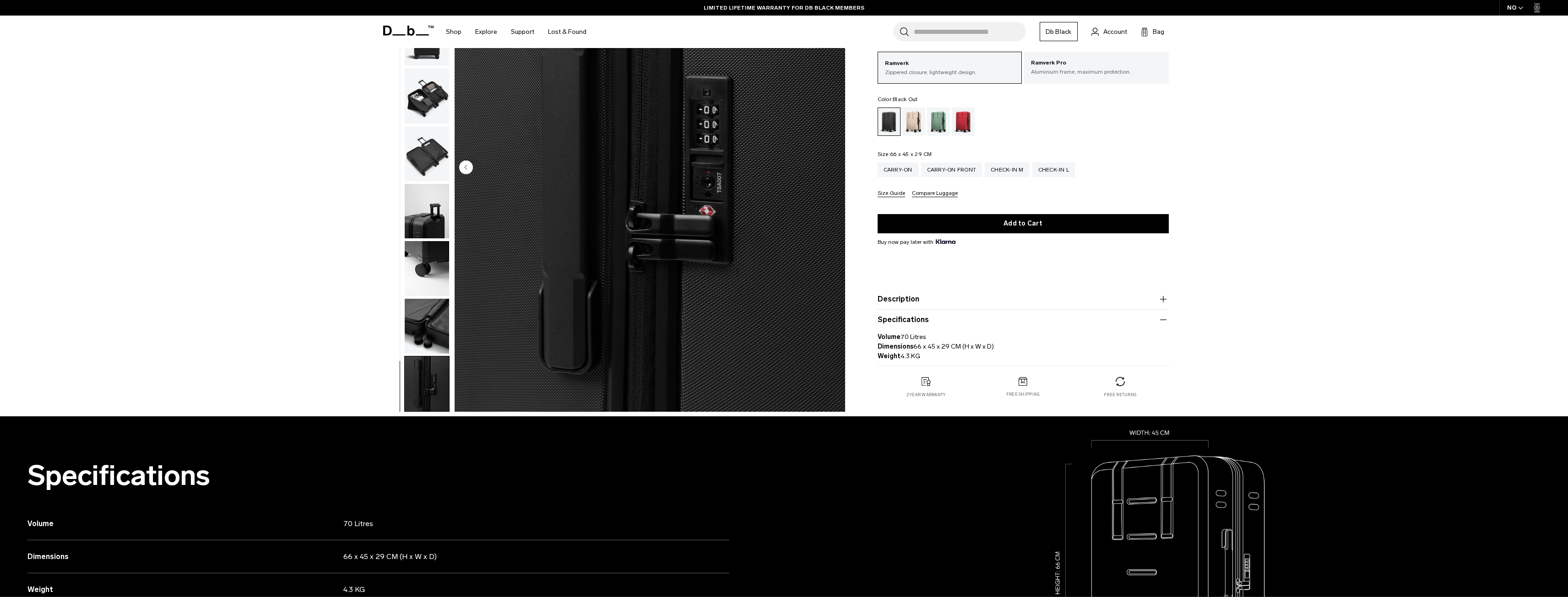
click at [422, 316] on img "button" at bounding box center [426, 326] width 44 height 55
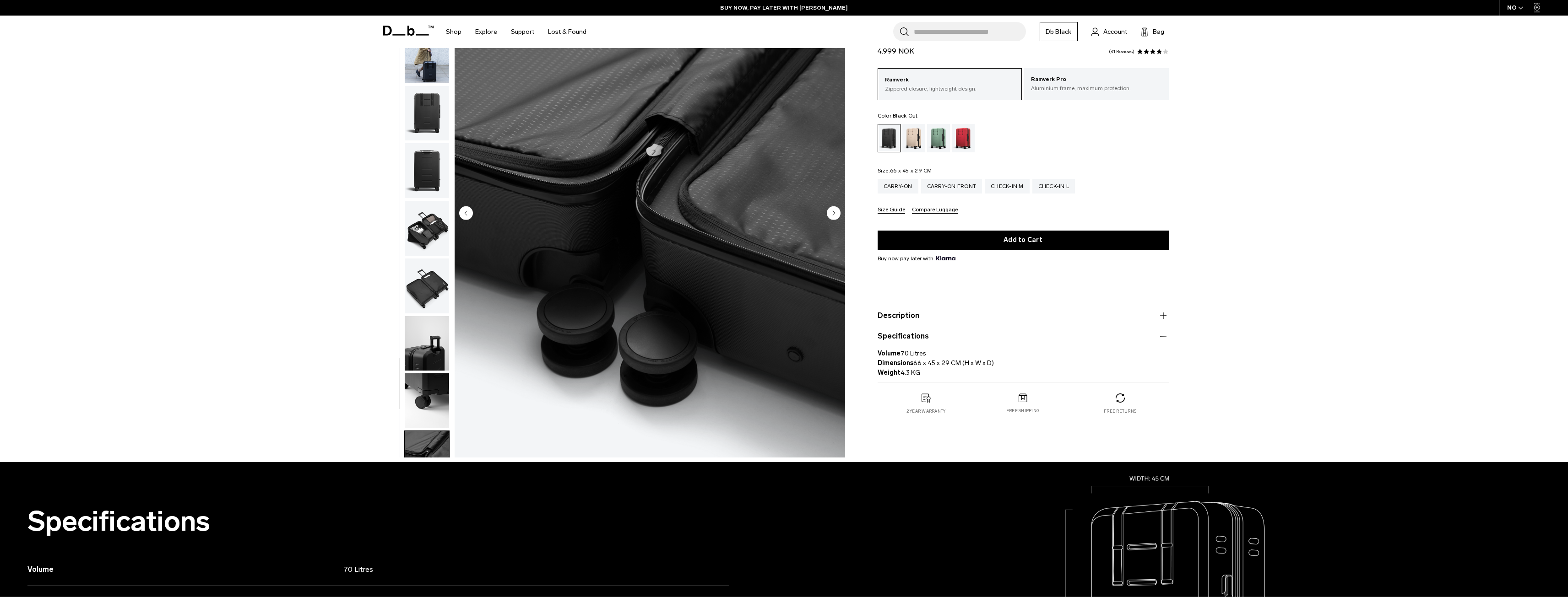
scroll to position [0, 0]
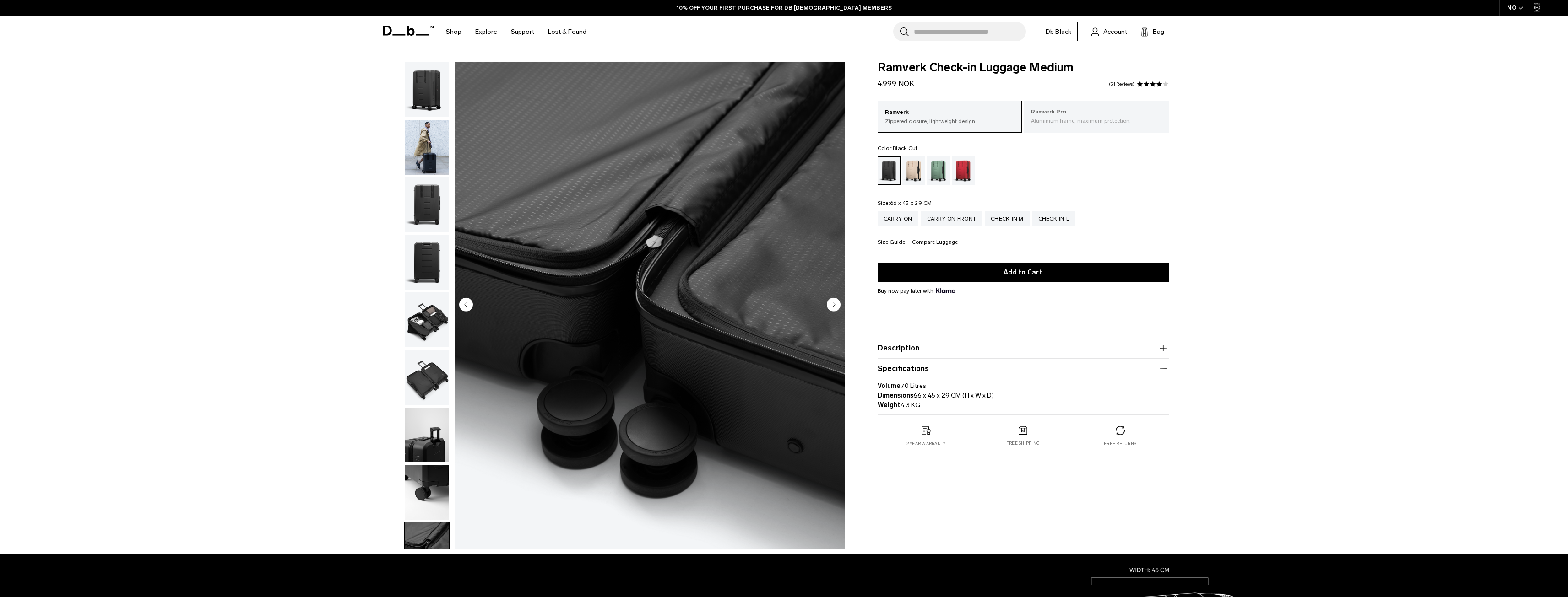
click at [1102, 116] on p "Ramverk Pro" at bounding box center [1097, 112] width 131 height 9
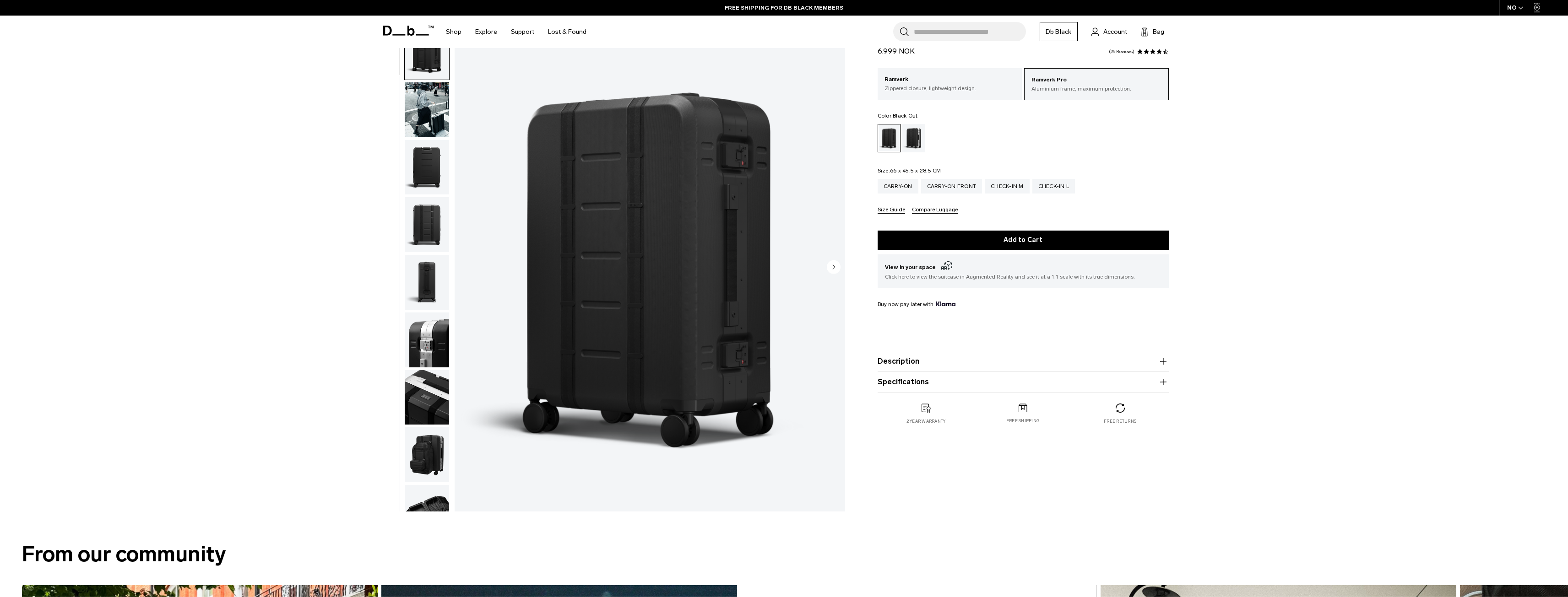
scroll to position [45, 0]
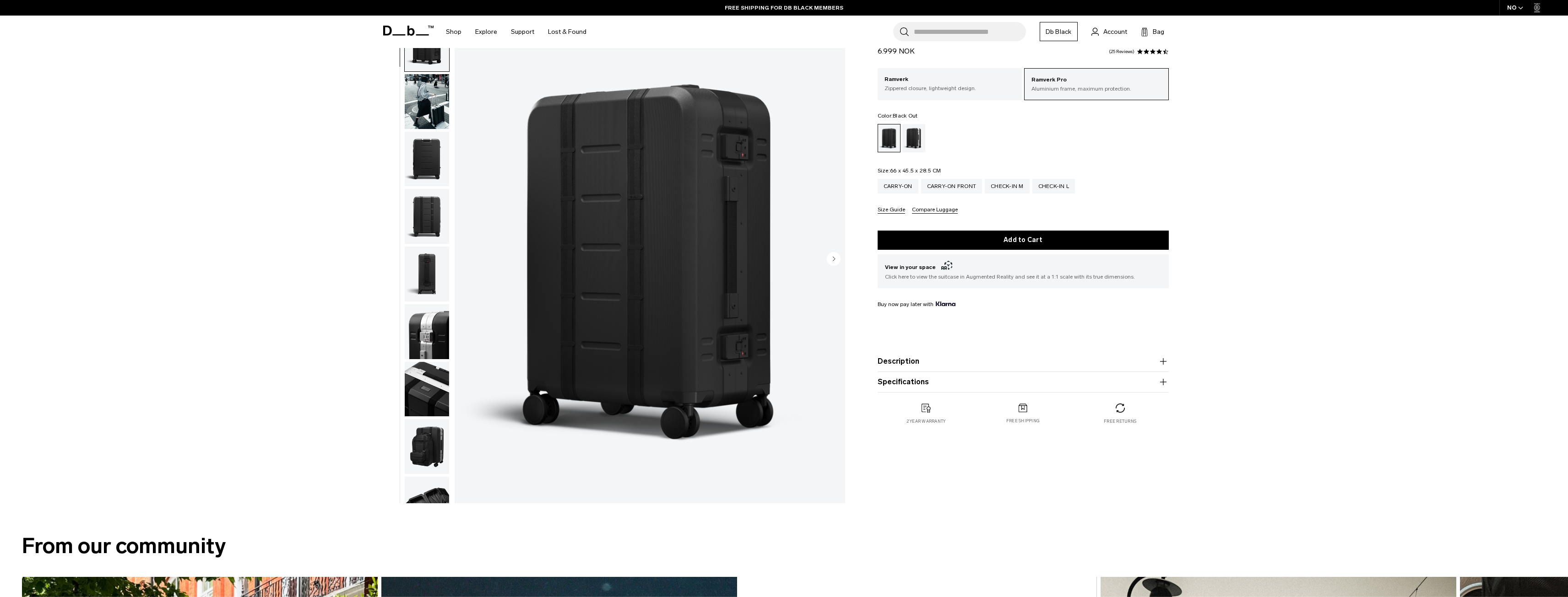
click at [429, 342] on img "button" at bounding box center [426, 332] width 44 height 55
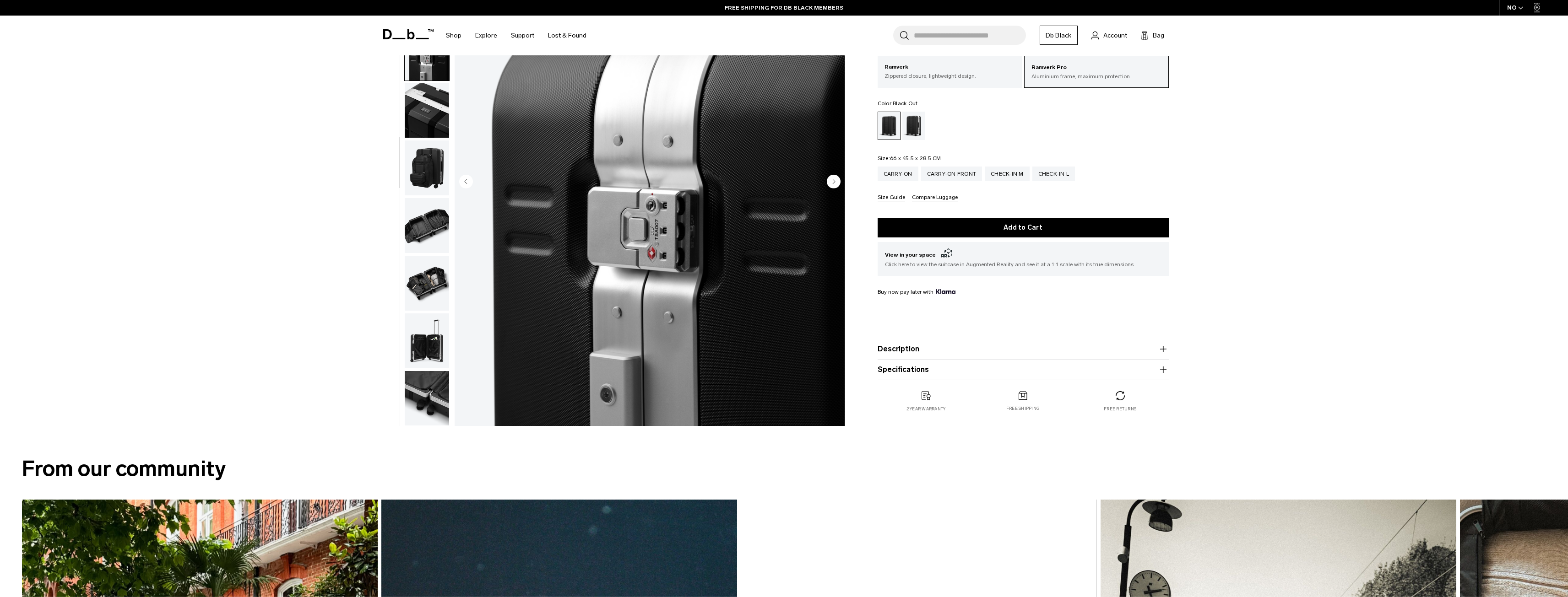
scroll to position [183, 0]
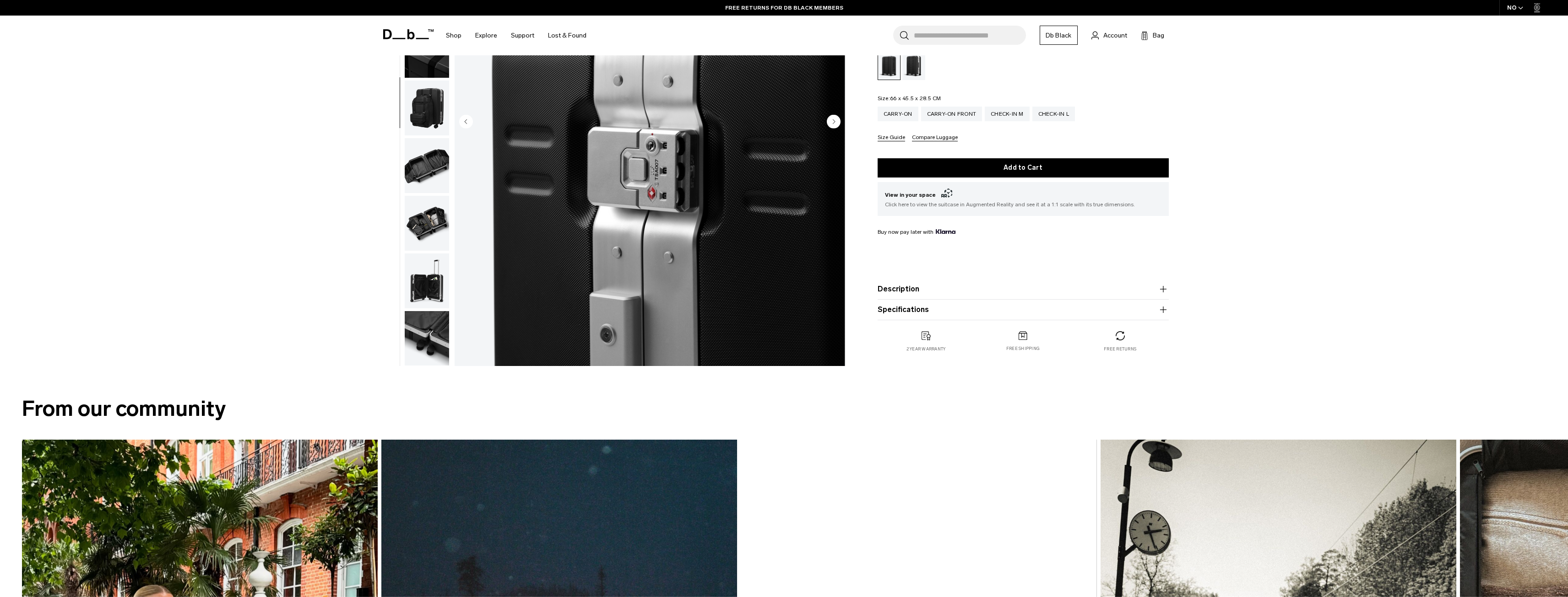
click at [891, 306] on button "Specifications" at bounding box center [1023, 310] width 291 height 11
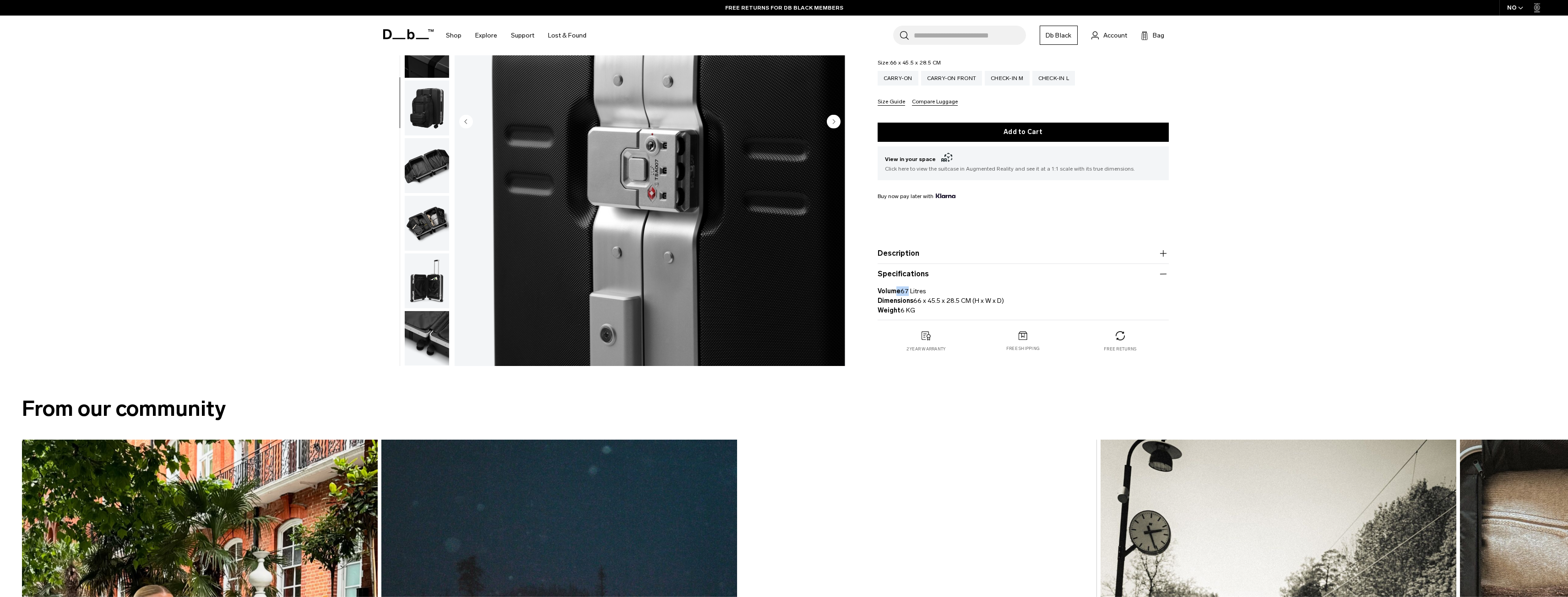
drag, startPoint x: 908, startPoint y: 290, endPoint x: 896, endPoint y: 289, distance: 12.0
click at [896, 289] on p "Volume 67 Litres Dimensions 66 x 45.5 x 28.5 CM (H x W x D) Weight 6 KG" at bounding box center [1023, 297] width 291 height 36
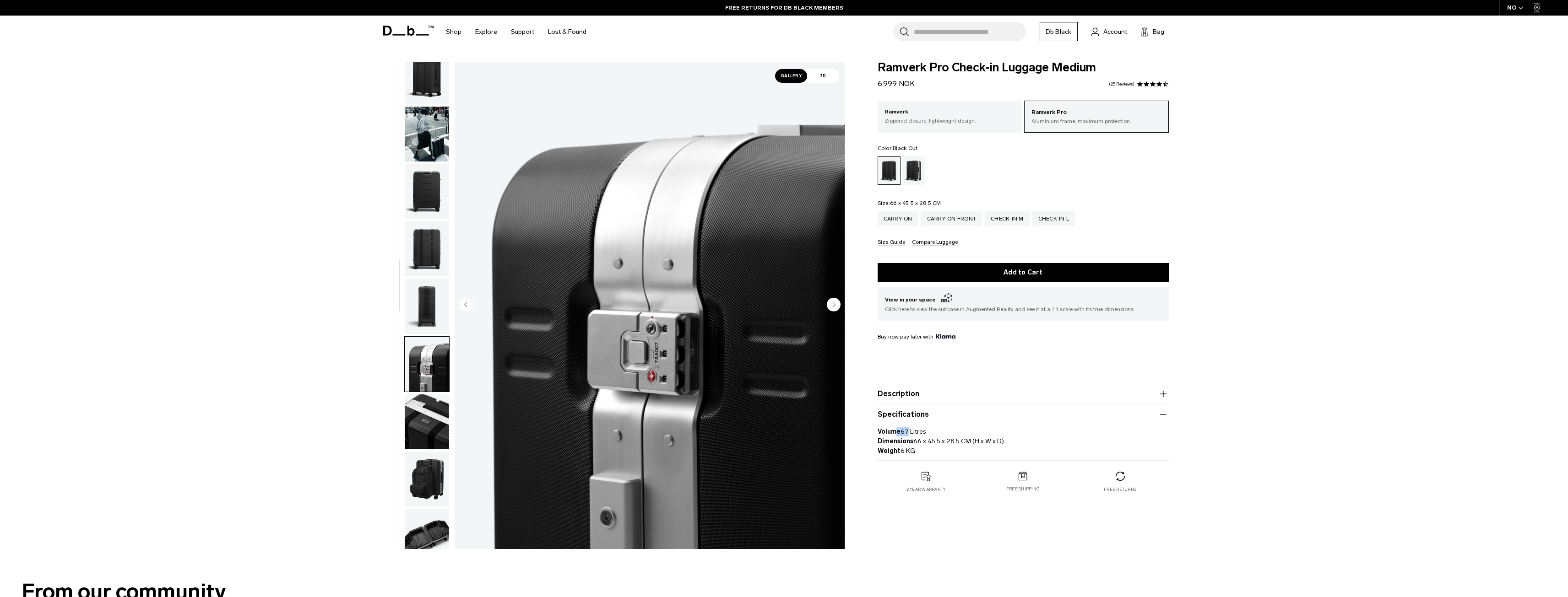
scroll to position [0, 0]
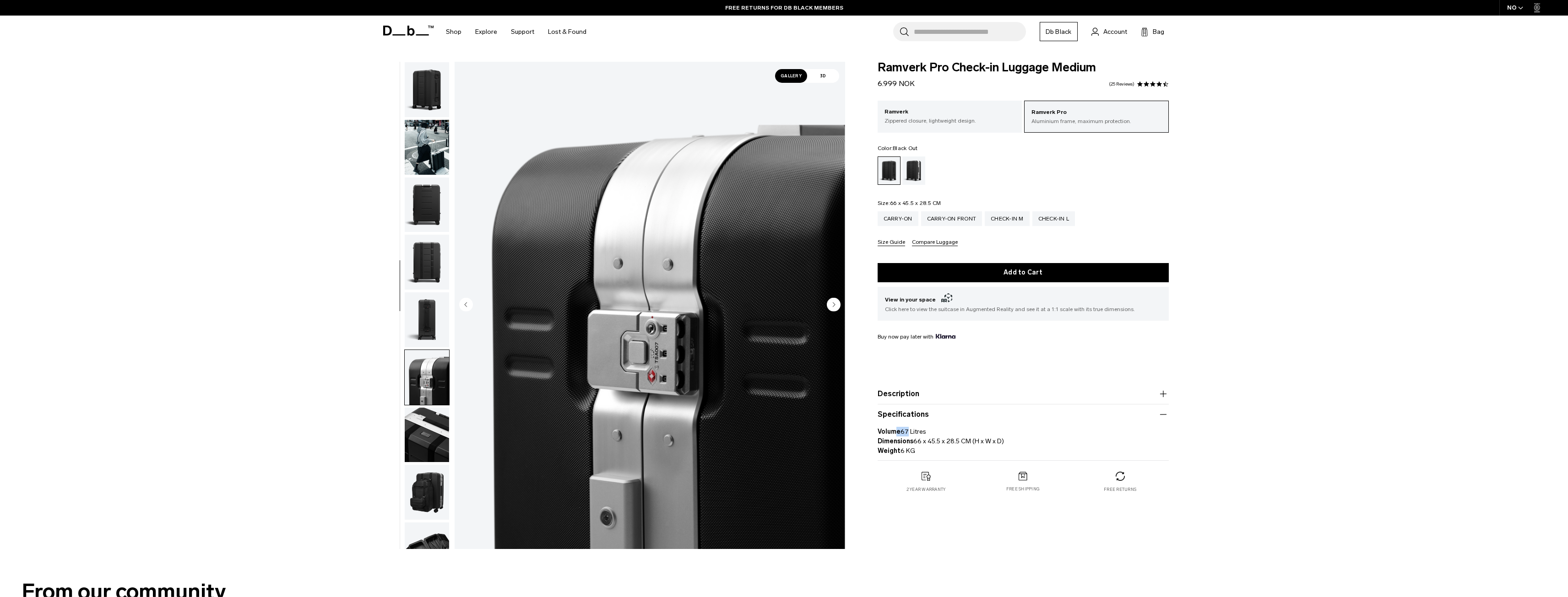
click at [432, 144] on img "button" at bounding box center [426, 147] width 44 height 55
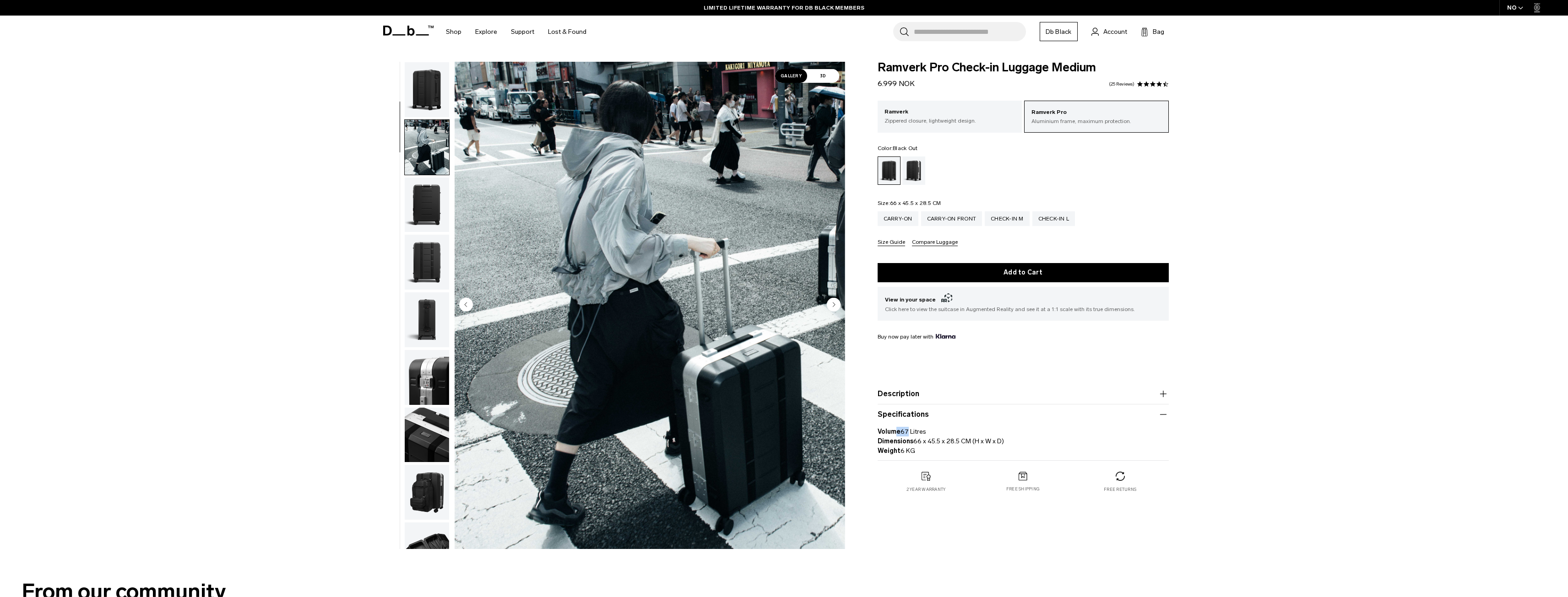
scroll to position [58, 0]
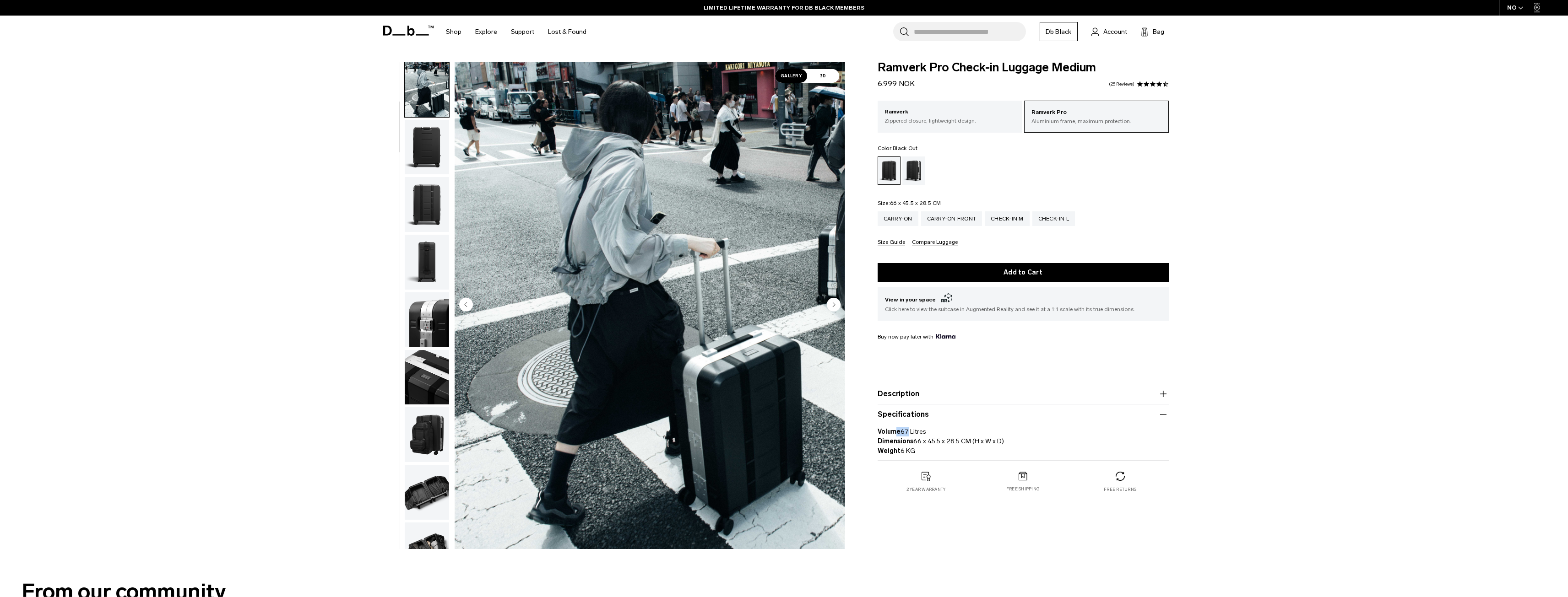
click at [431, 132] on img "button" at bounding box center [426, 147] width 44 height 55
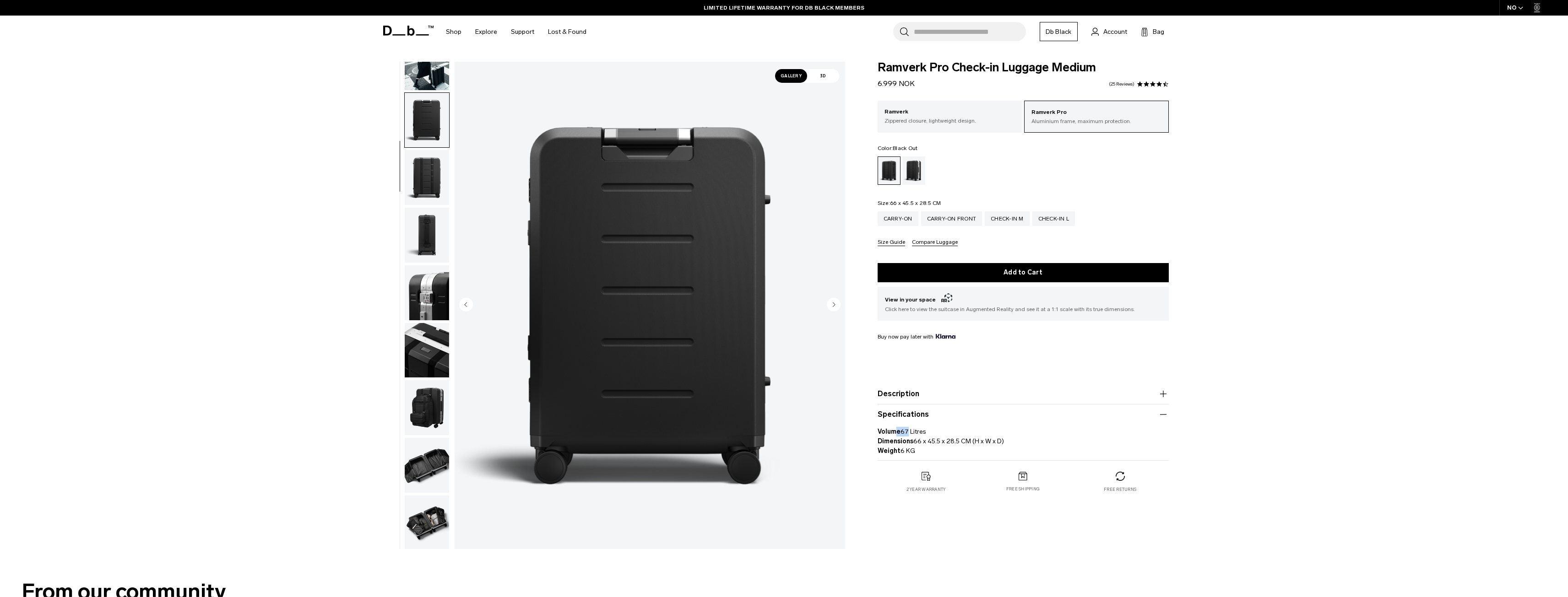
scroll to position [115, 0]
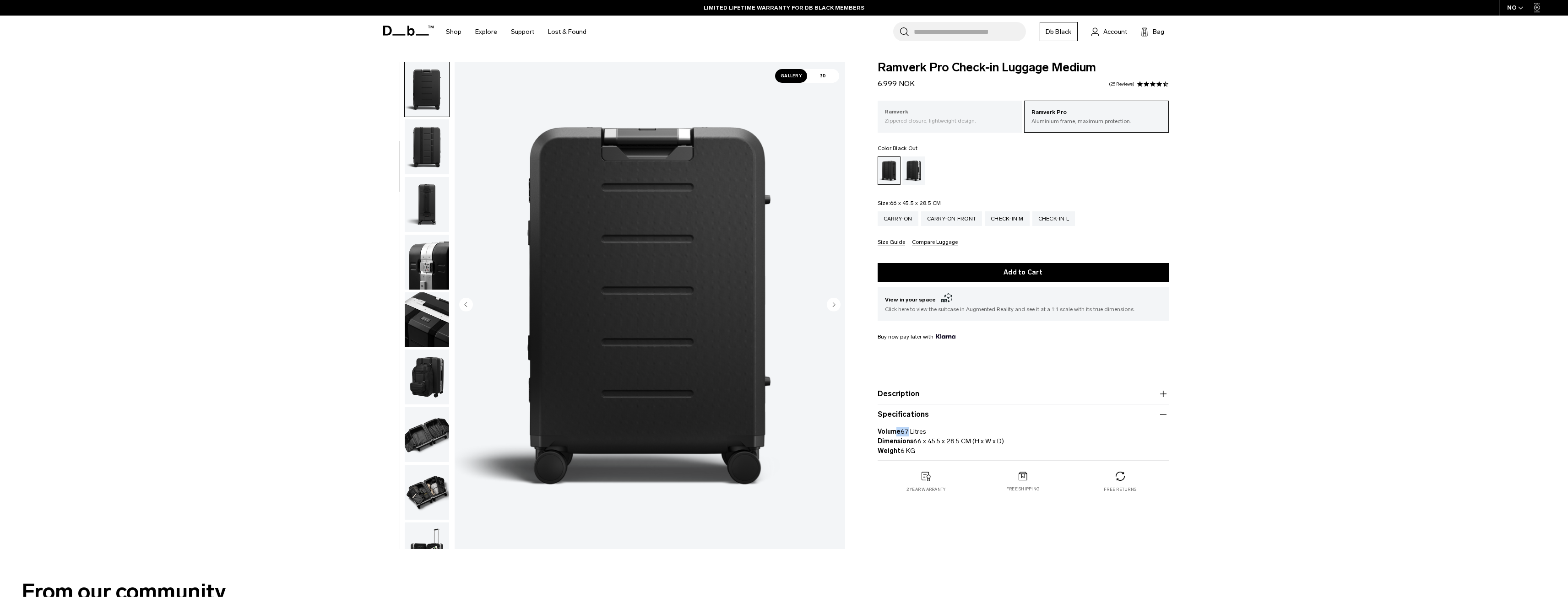
click at [982, 118] on p "Zippered closure, lightweight design." at bounding box center [950, 121] width 131 height 8
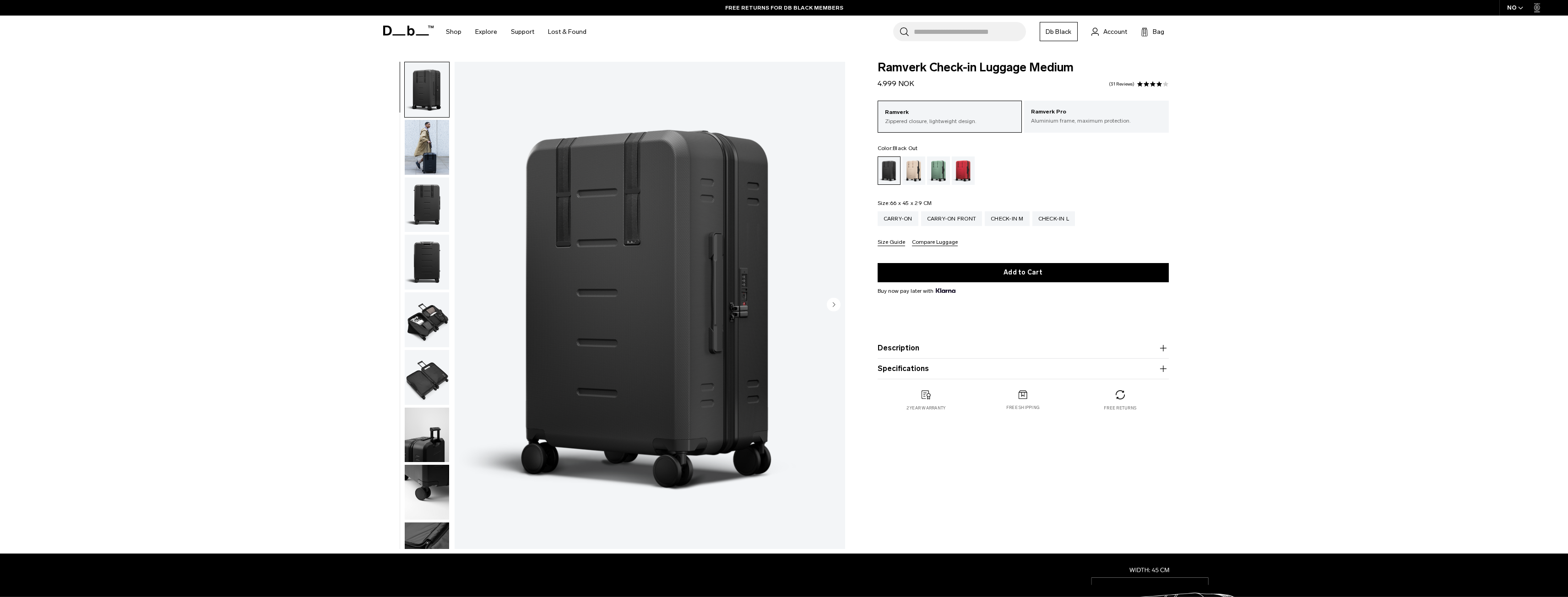
click at [432, 147] on img "button" at bounding box center [426, 147] width 44 height 55
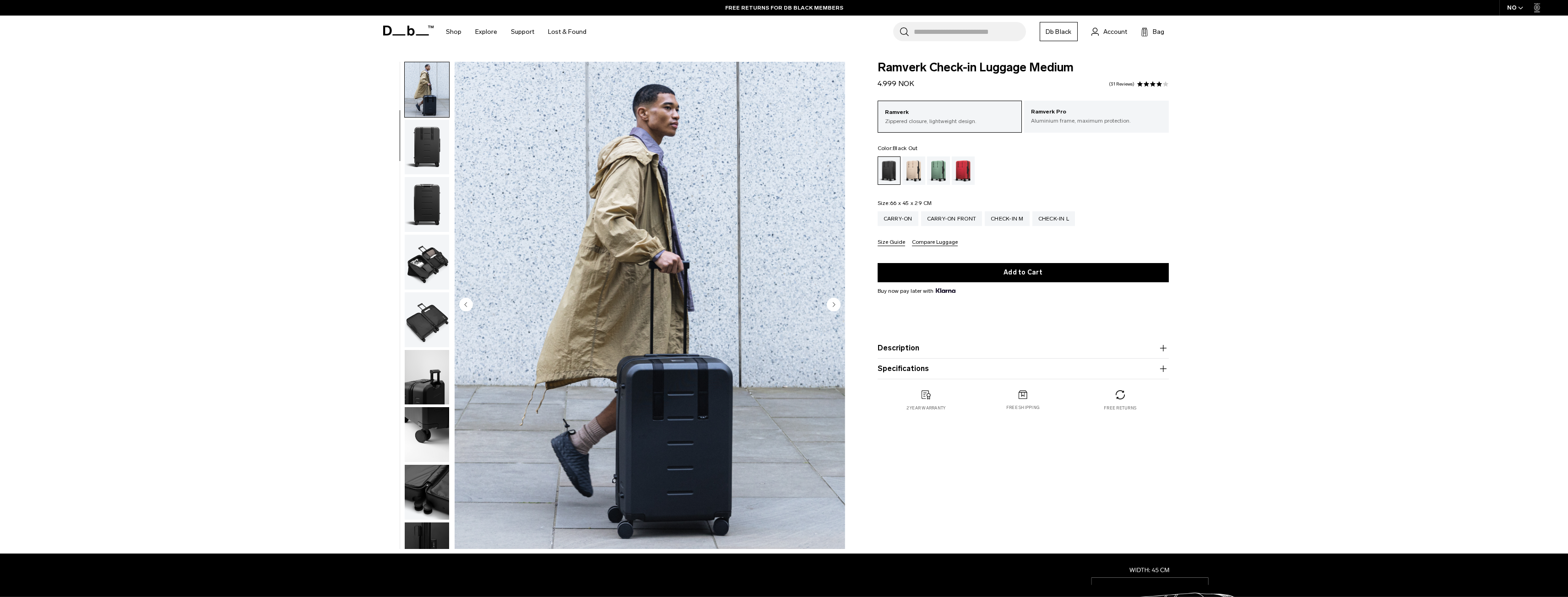
click at [431, 160] on img "button" at bounding box center [426, 147] width 44 height 55
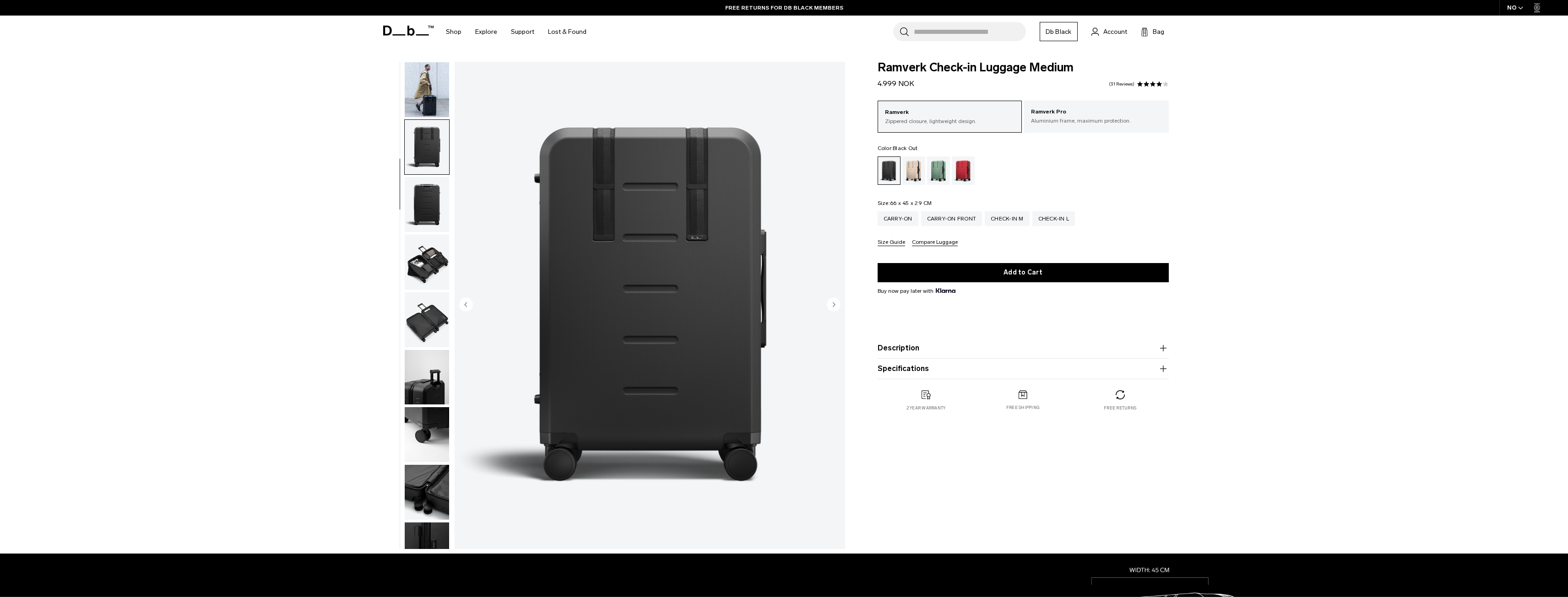
scroll to position [87, 0]
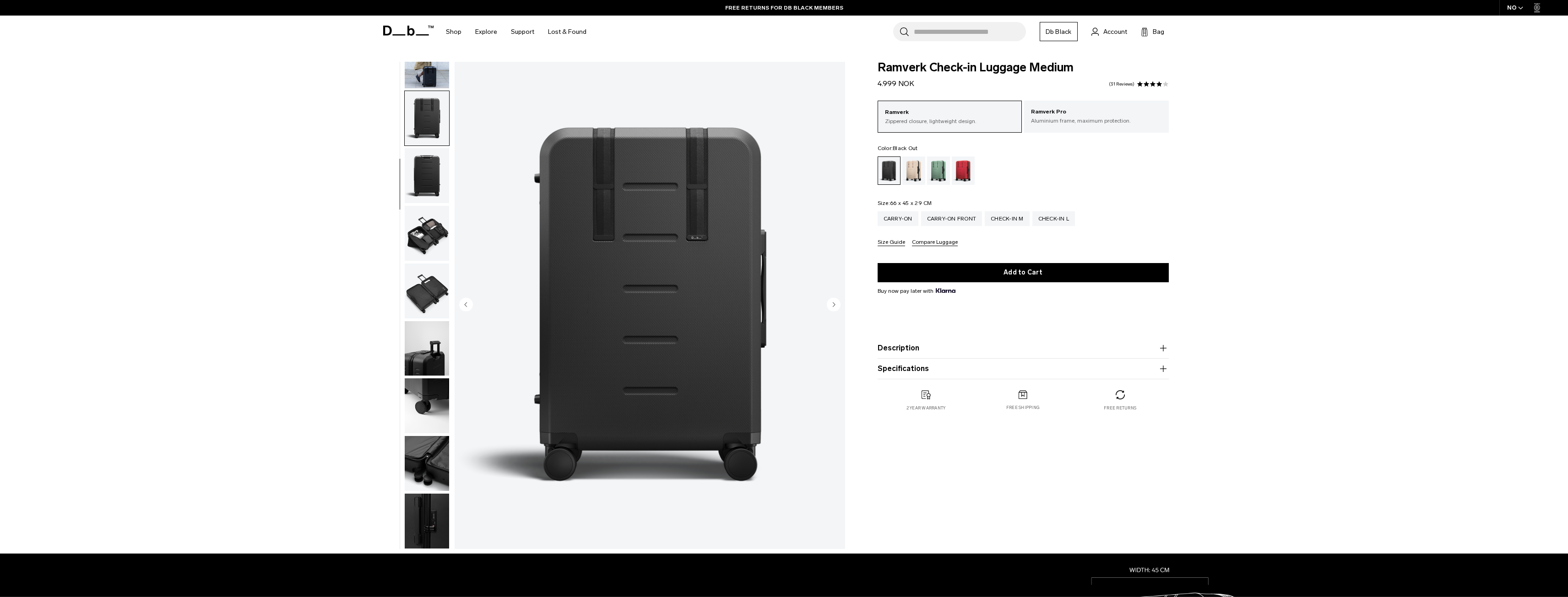
click at [431, 181] on img "button" at bounding box center [426, 176] width 44 height 55
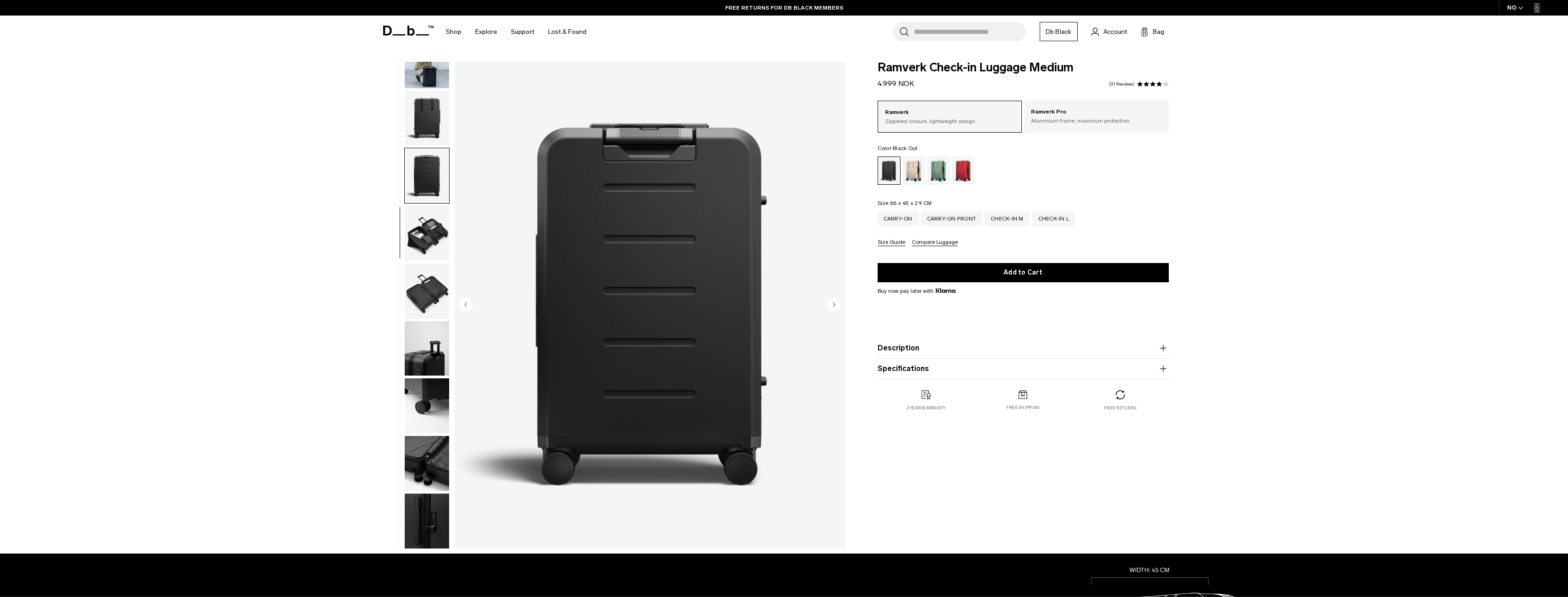
click at [430, 229] on img "button" at bounding box center [426, 233] width 44 height 55
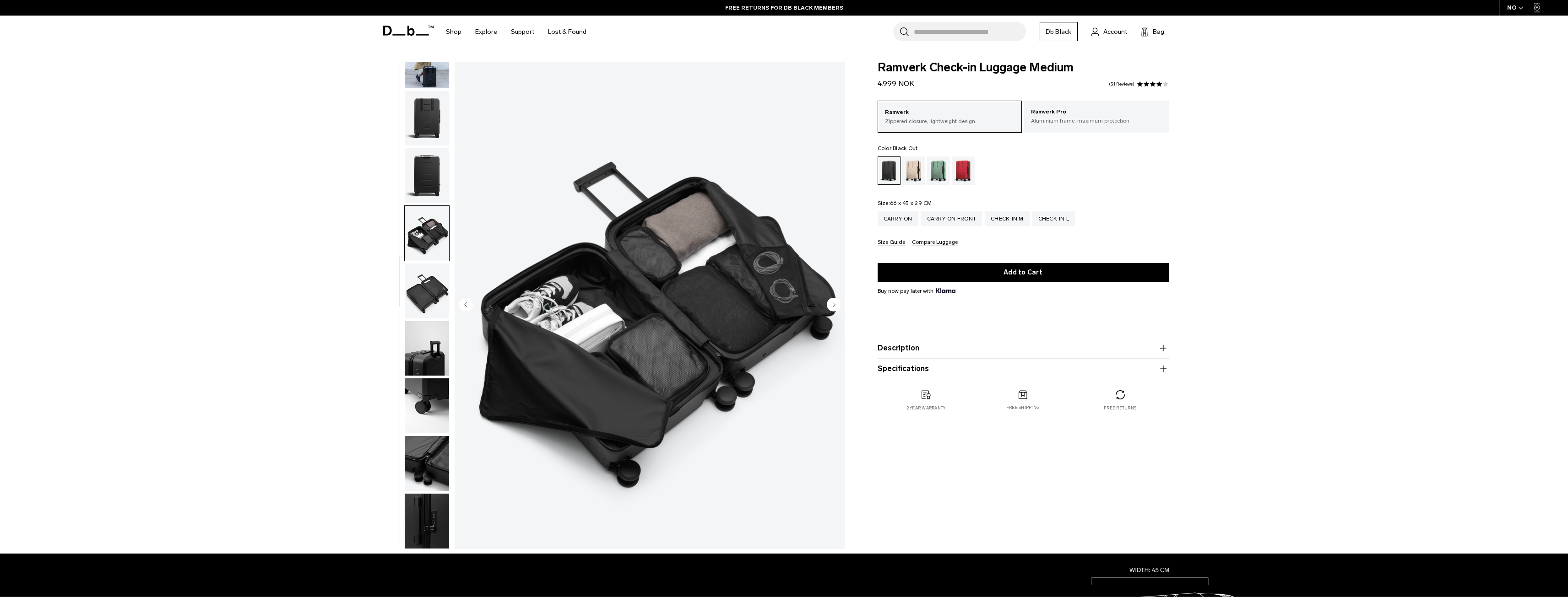
click at [440, 296] on img "button" at bounding box center [426, 291] width 44 height 55
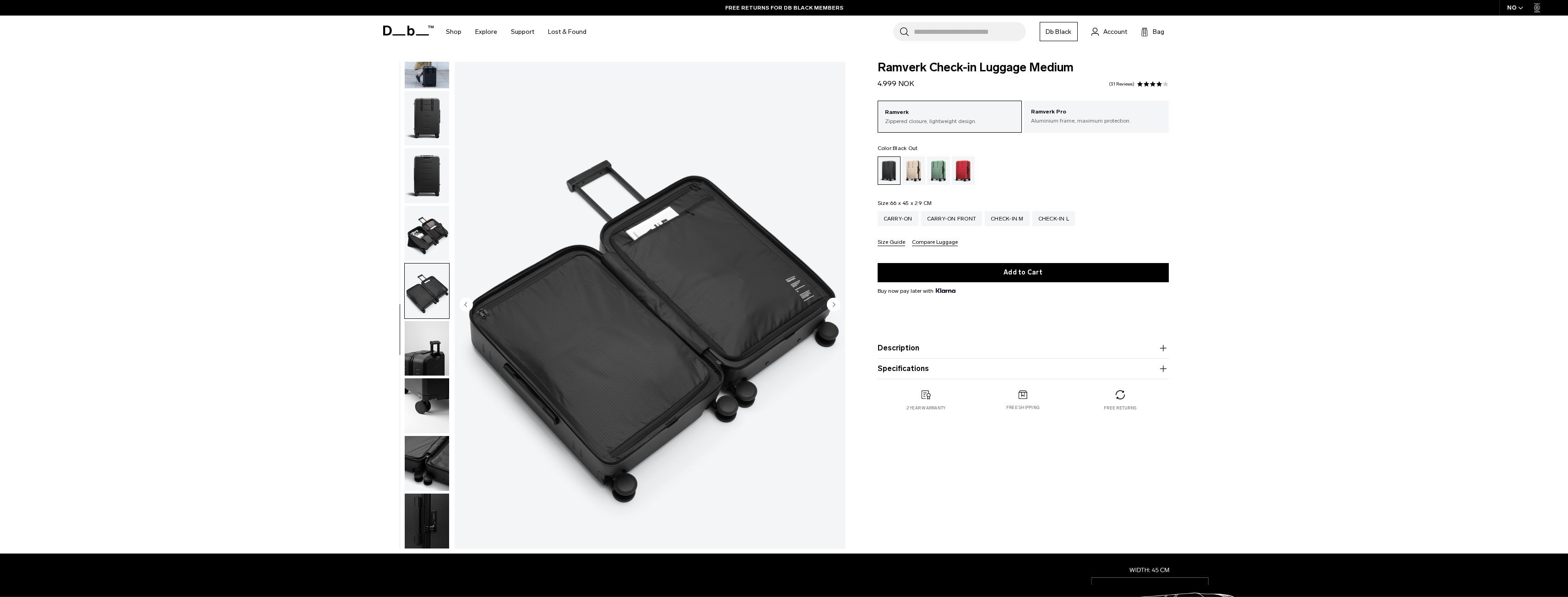
click at [435, 251] on img "button" at bounding box center [426, 233] width 44 height 55
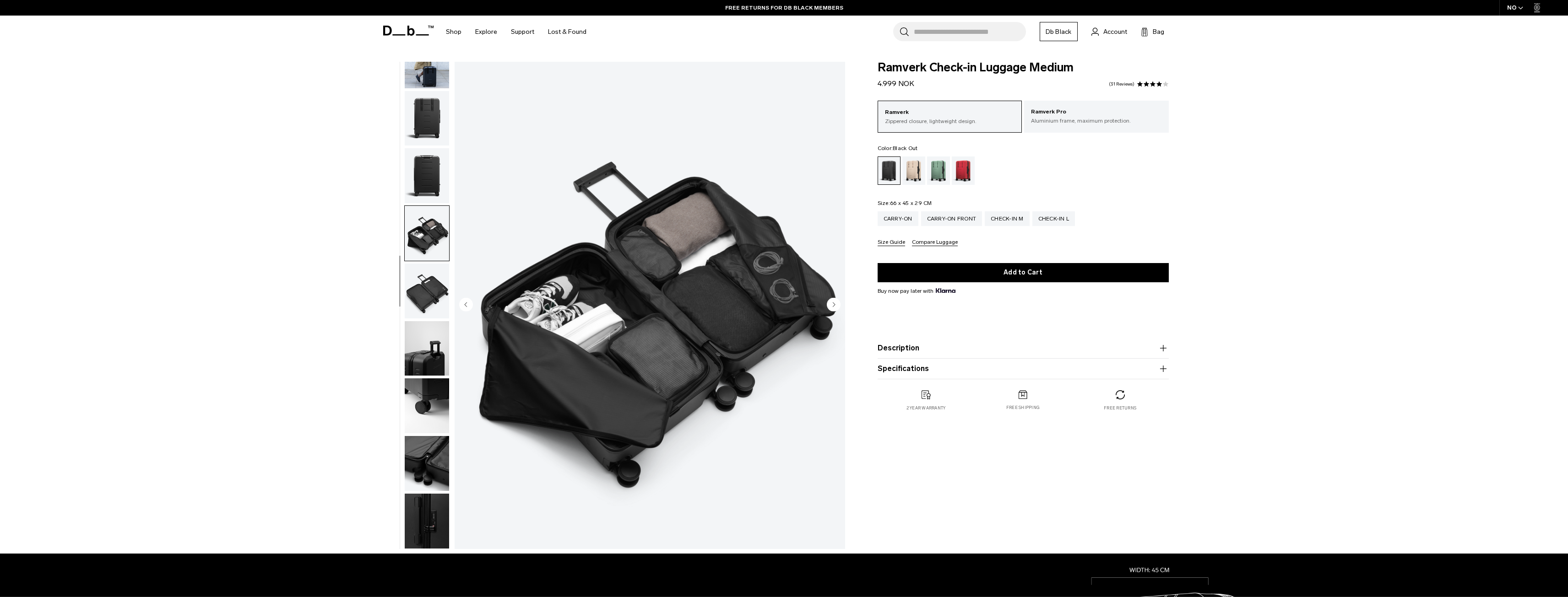
click at [440, 296] on img "button" at bounding box center [426, 291] width 44 height 55
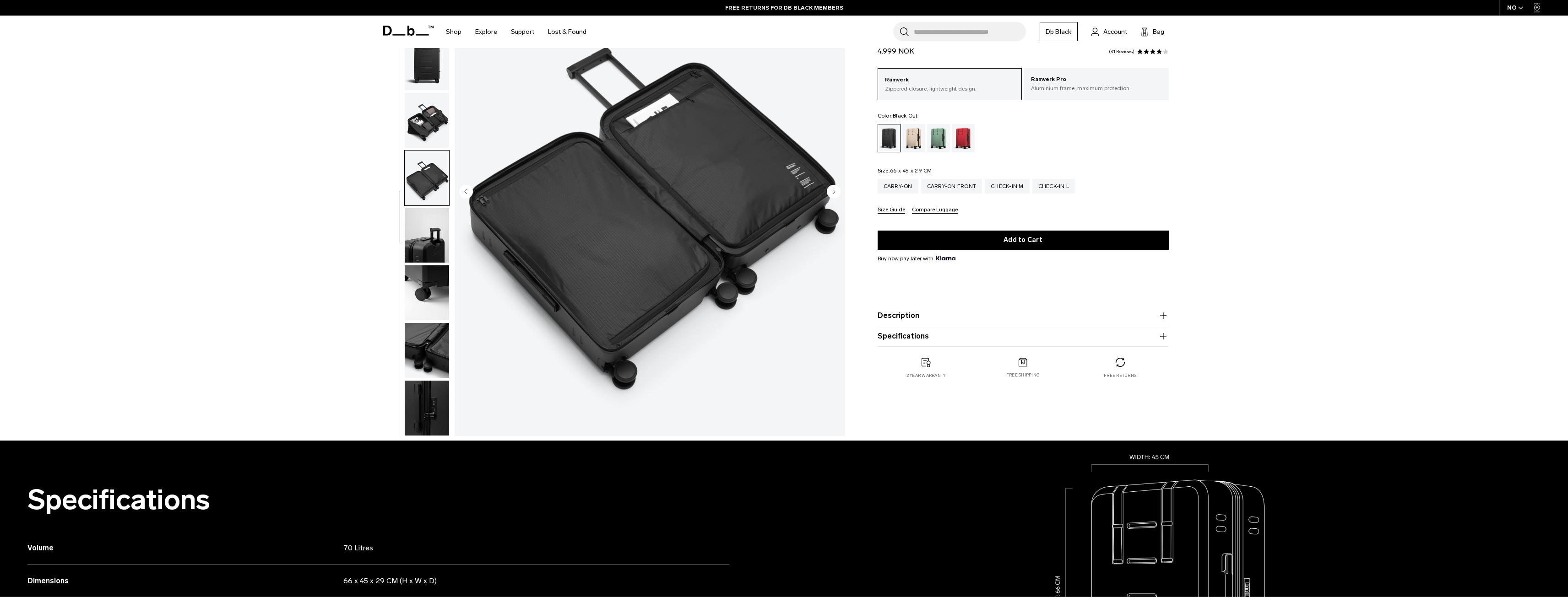
scroll to position [137, 0]
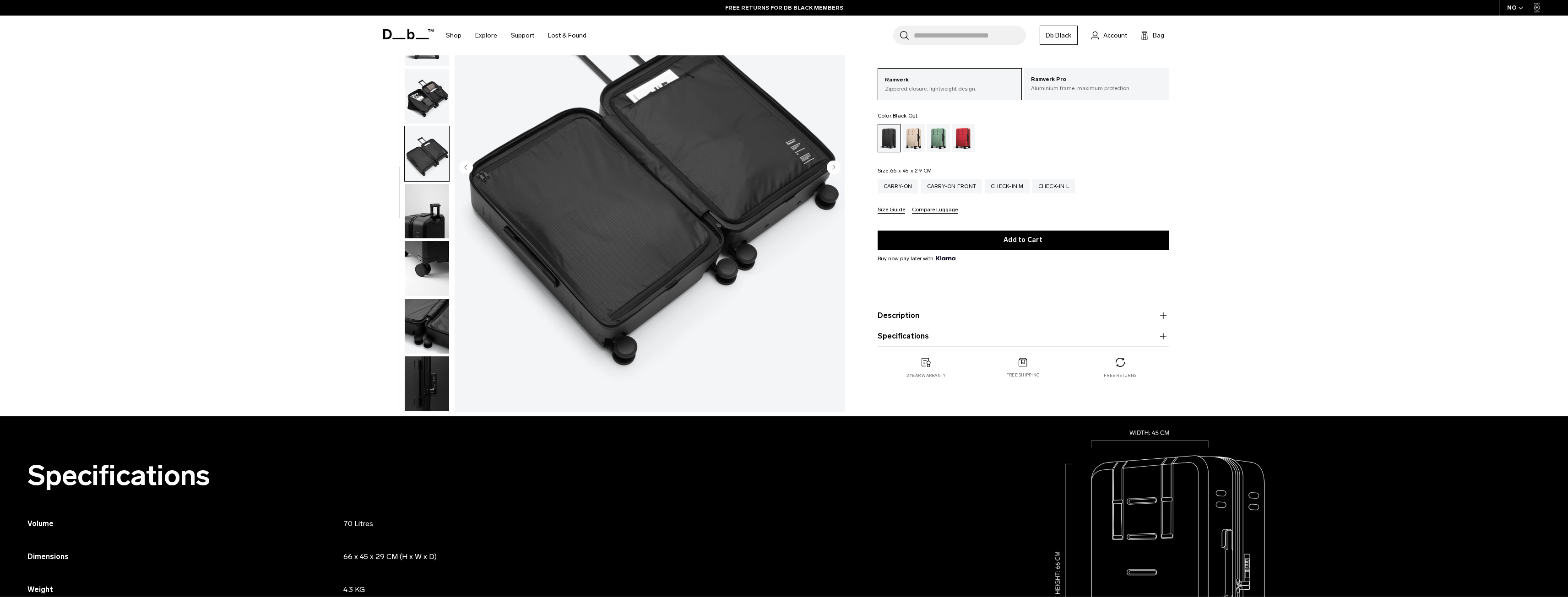
click at [435, 217] on img "button" at bounding box center [426, 211] width 44 height 55
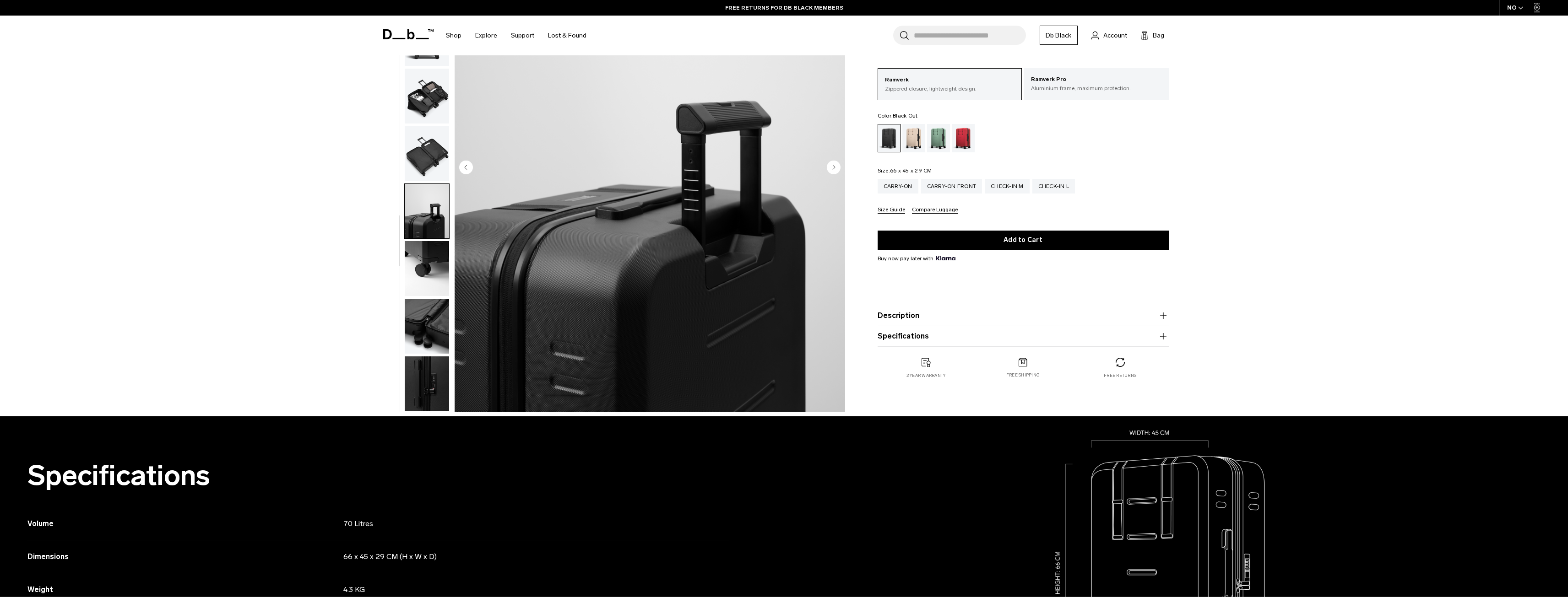
click at [434, 253] on img "button" at bounding box center [426, 269] width 44 height 55
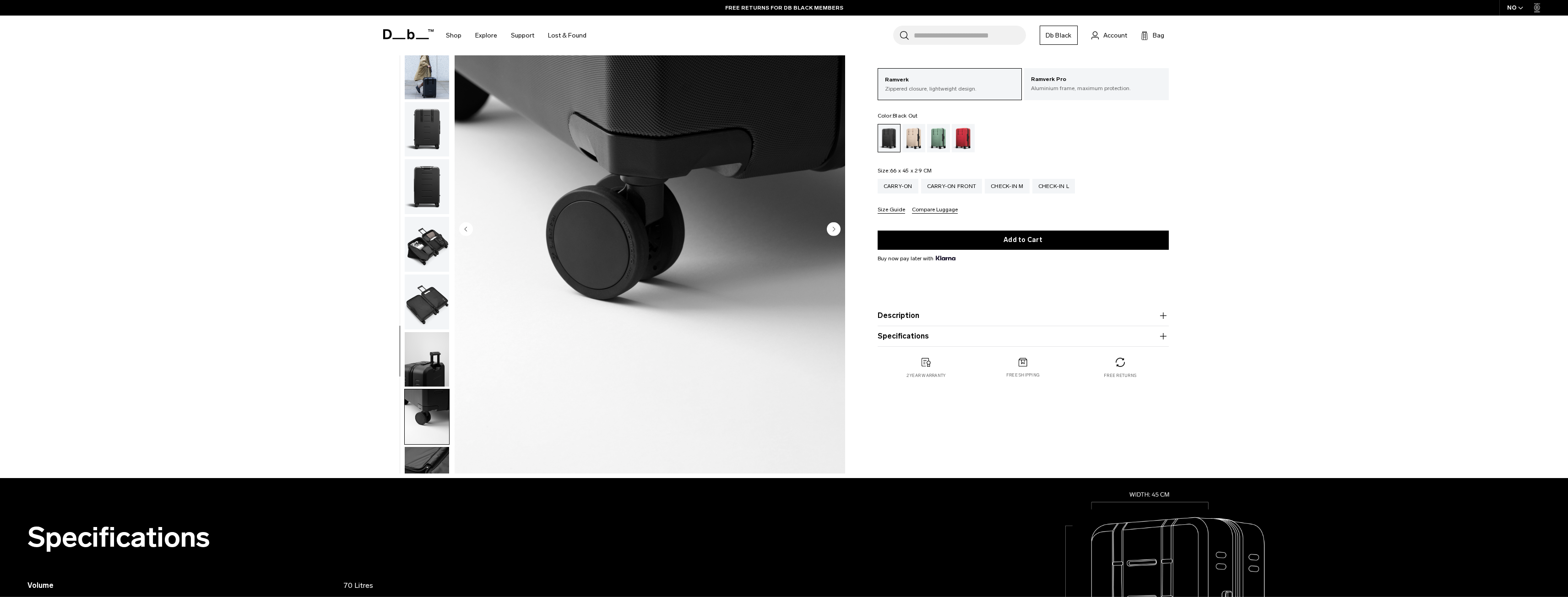
scroll to position [0, 0]
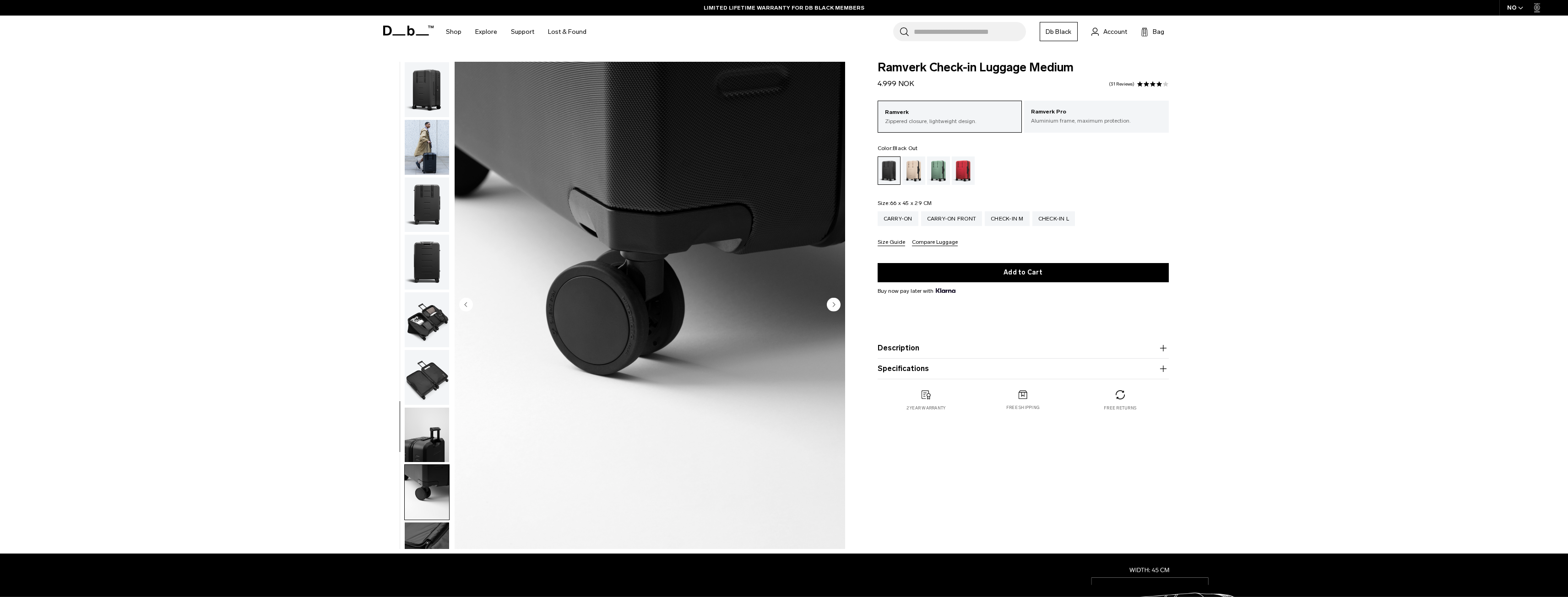
click at [435, 84] on img "button" at bounding box center [426, 90] width 44 height 55
